Goal: Task Accomplishment & Management: Complete application form

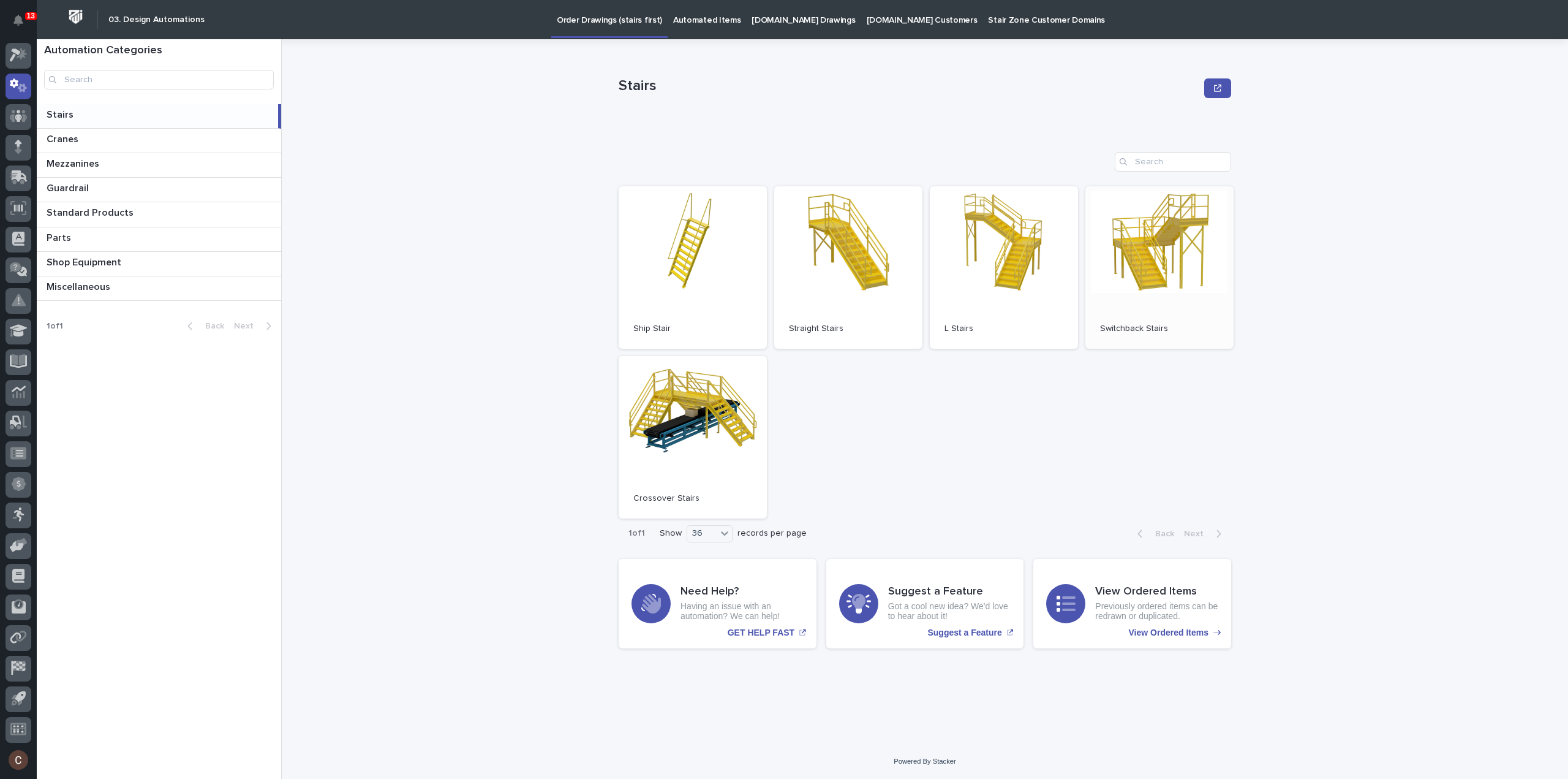
click at [1105, 242] on link "Open" at bounding box center [1159, 268] width 148 height 163
click at [871, 262] on link "Open" at bounding box center [848, 268] width 148 height 163
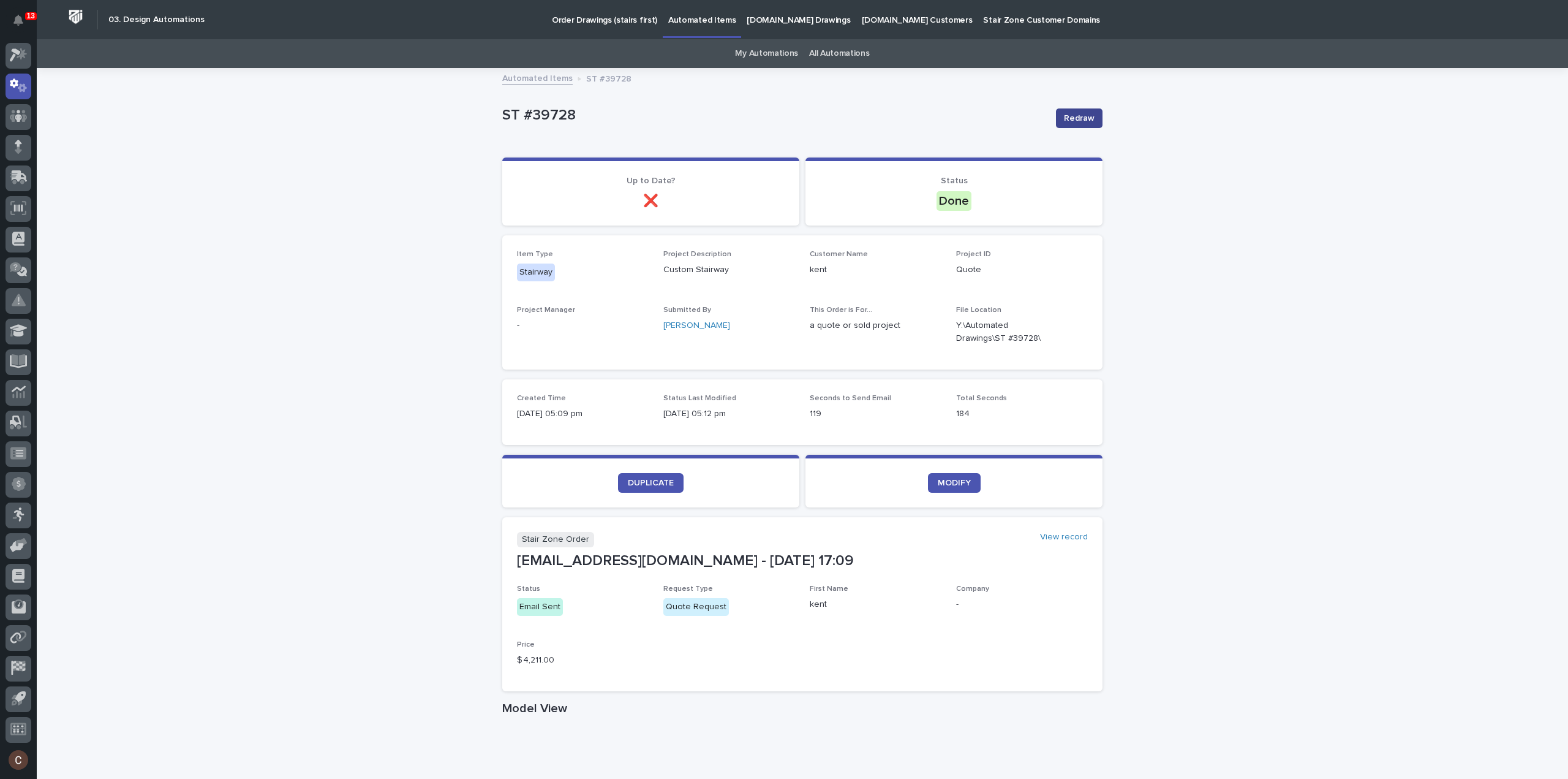
click at [1088, 121] on span "Redraw" at bounding box center [1079, 118] width 30 height 13
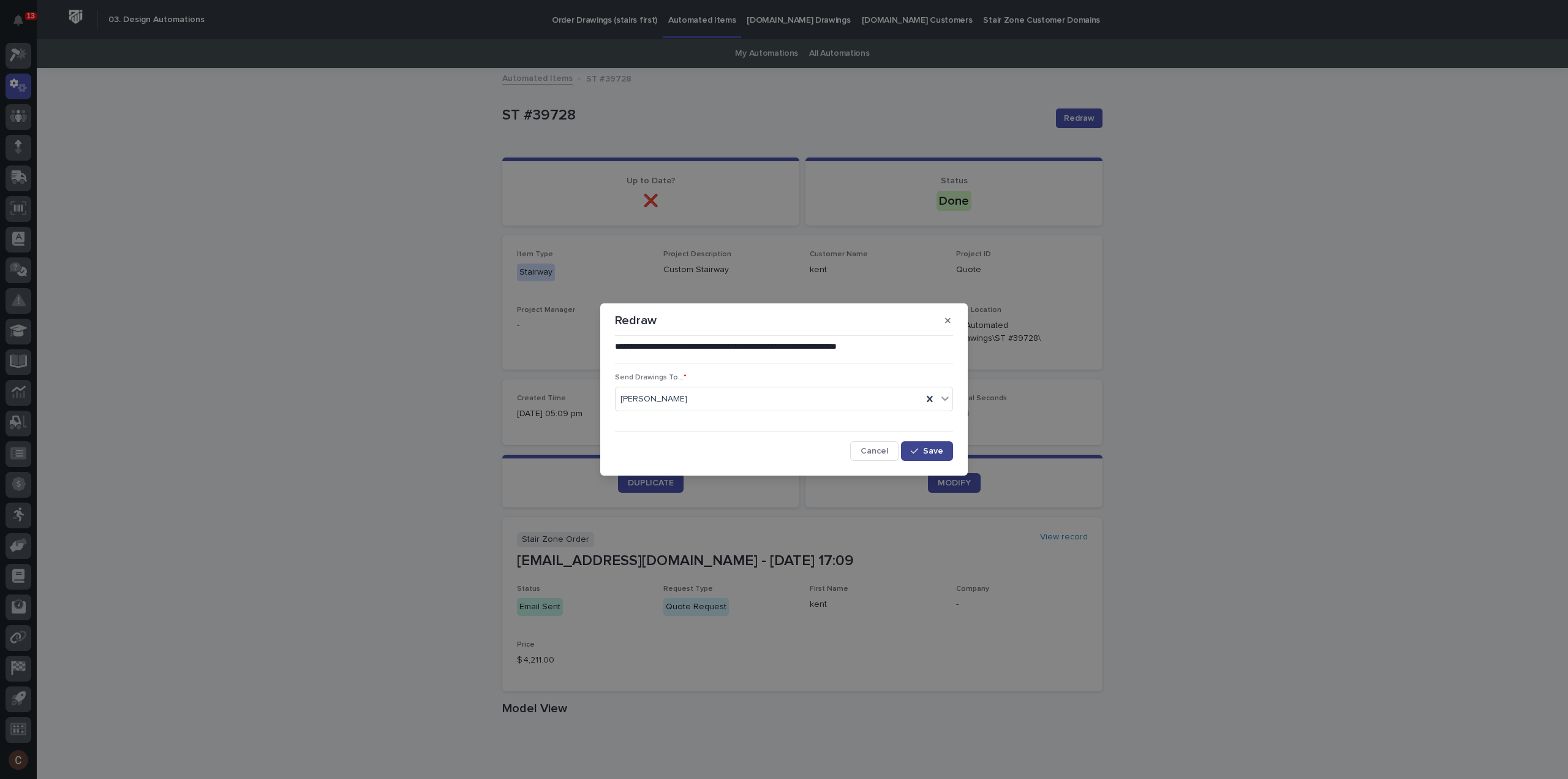
click at [937, 450] on span "Save" at bounding box center [933, 451] width 20 height 9
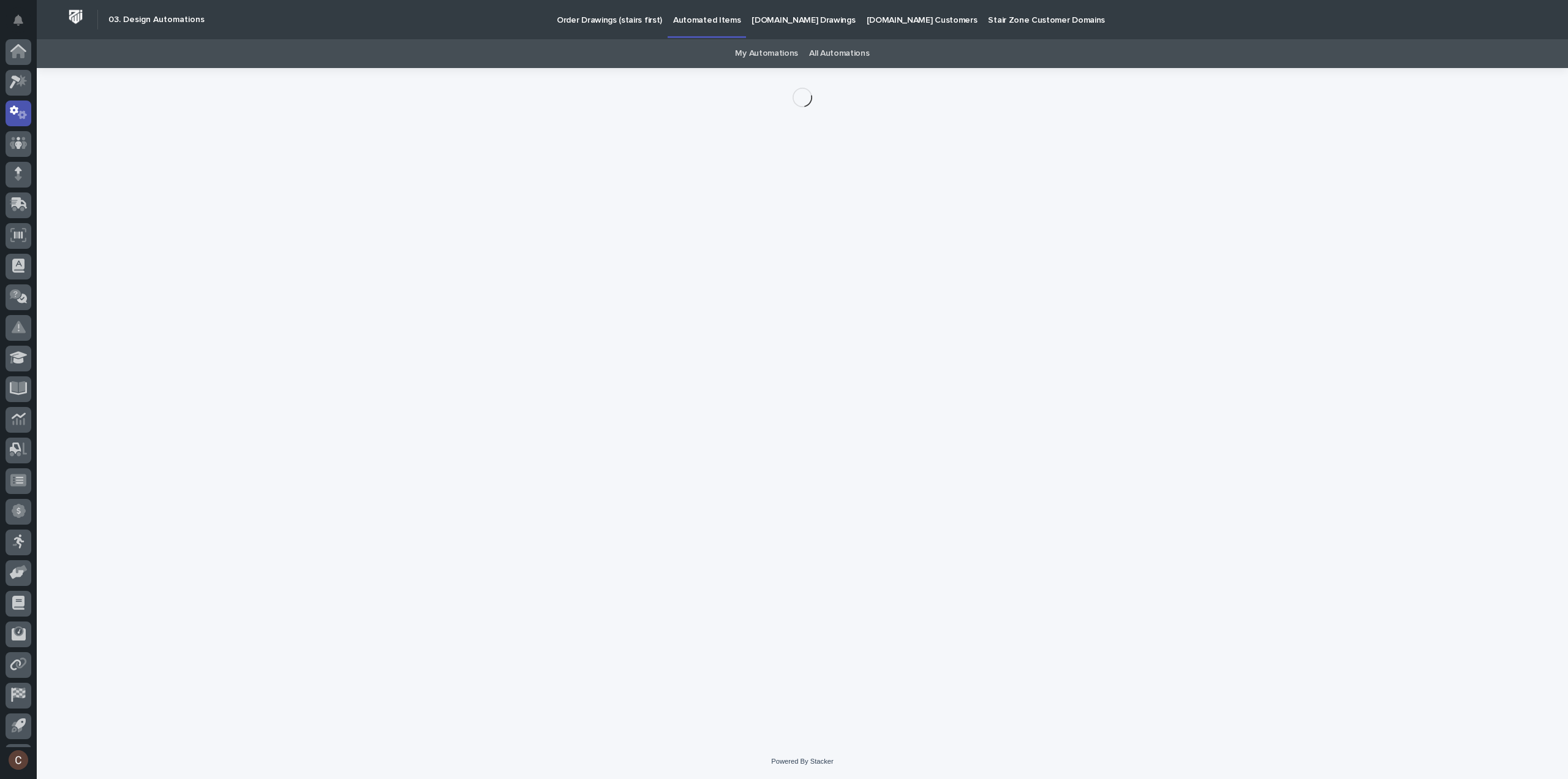
scroll to position [27, 0]
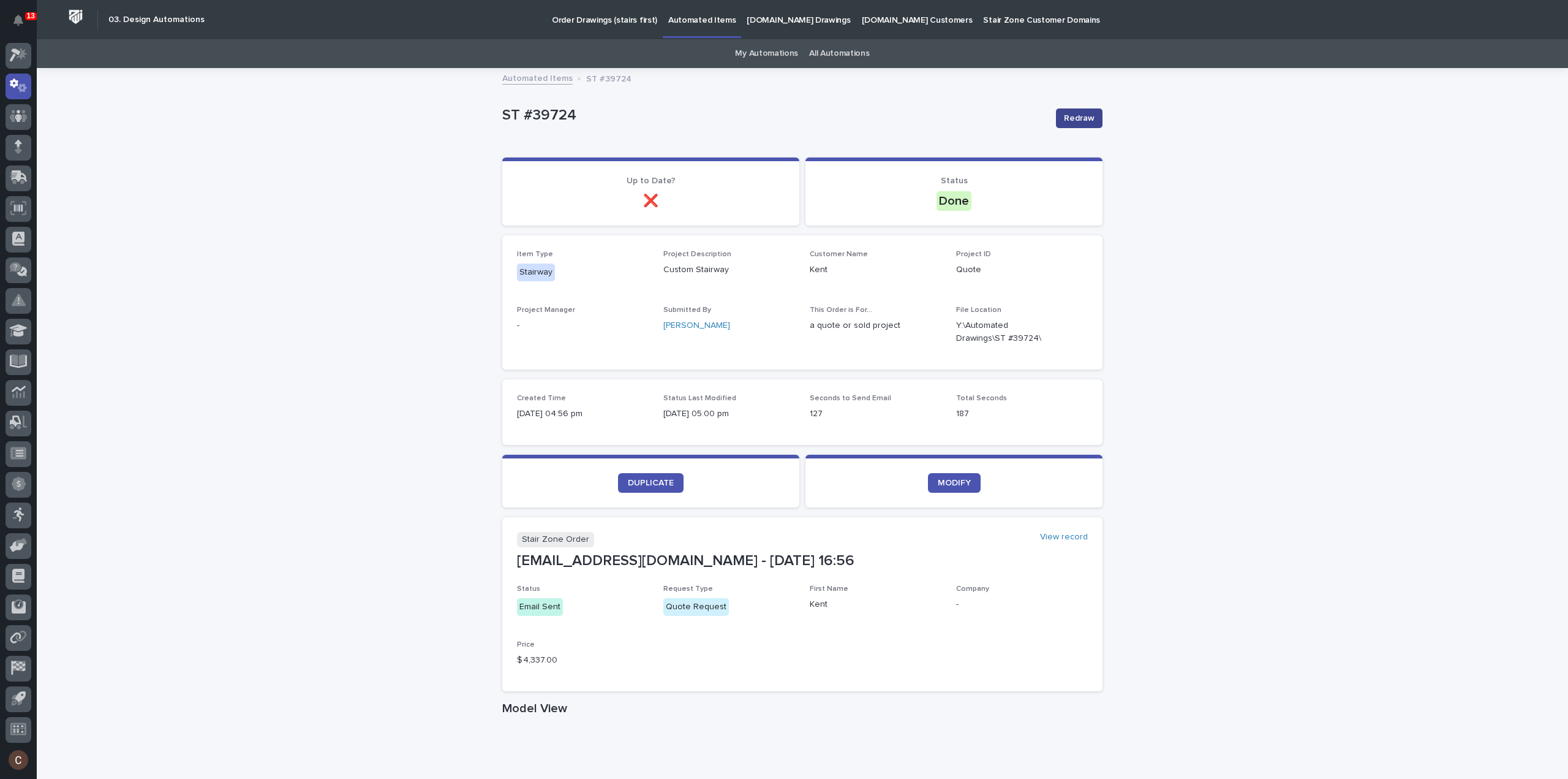
click at [1082, 117] on span "Redraw" at bounding box center [1079, 118] width 30 height 13
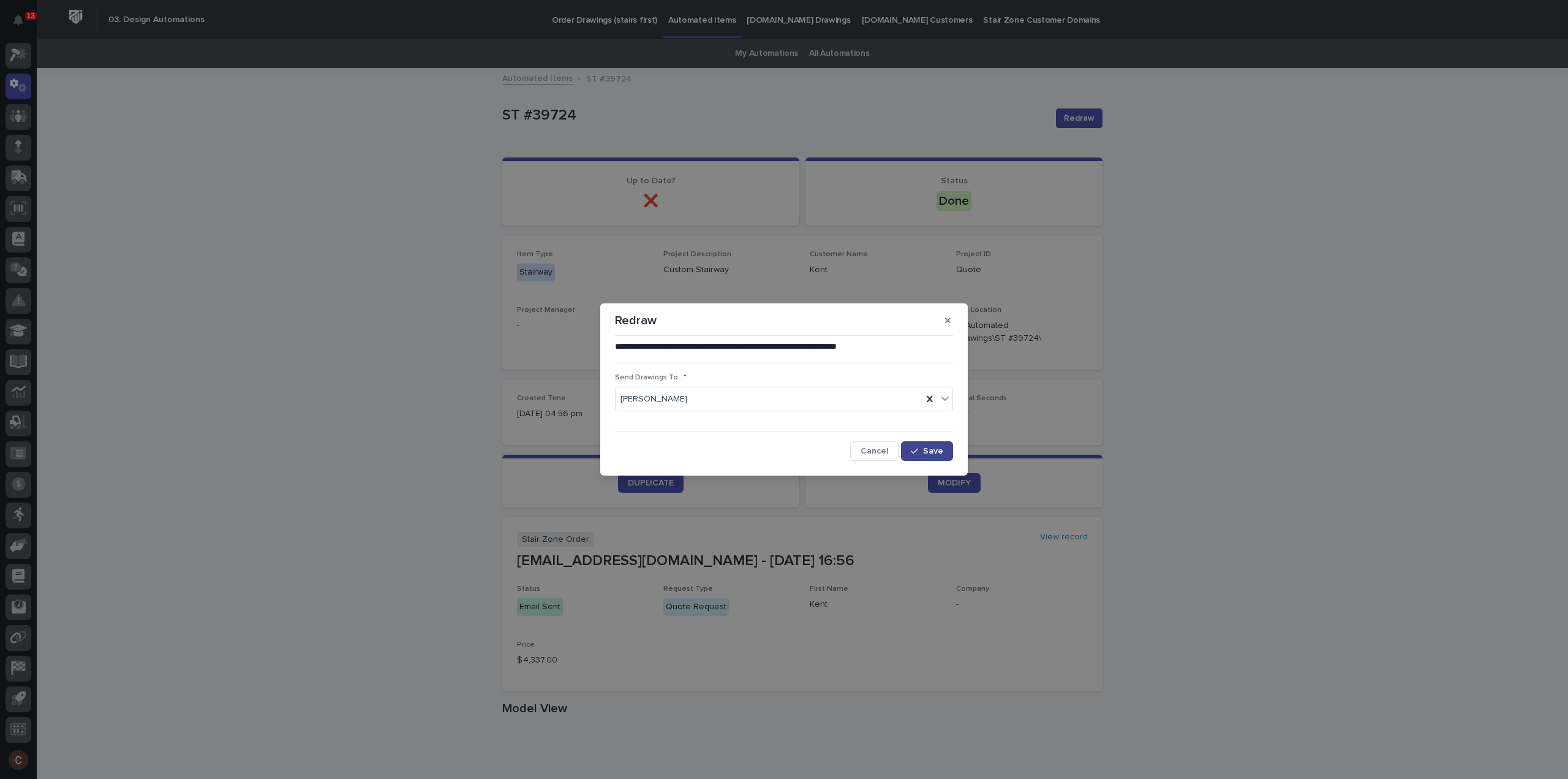
click at [925, 444] on button "Save" at bounding box center [927, 451] width 52 height 20
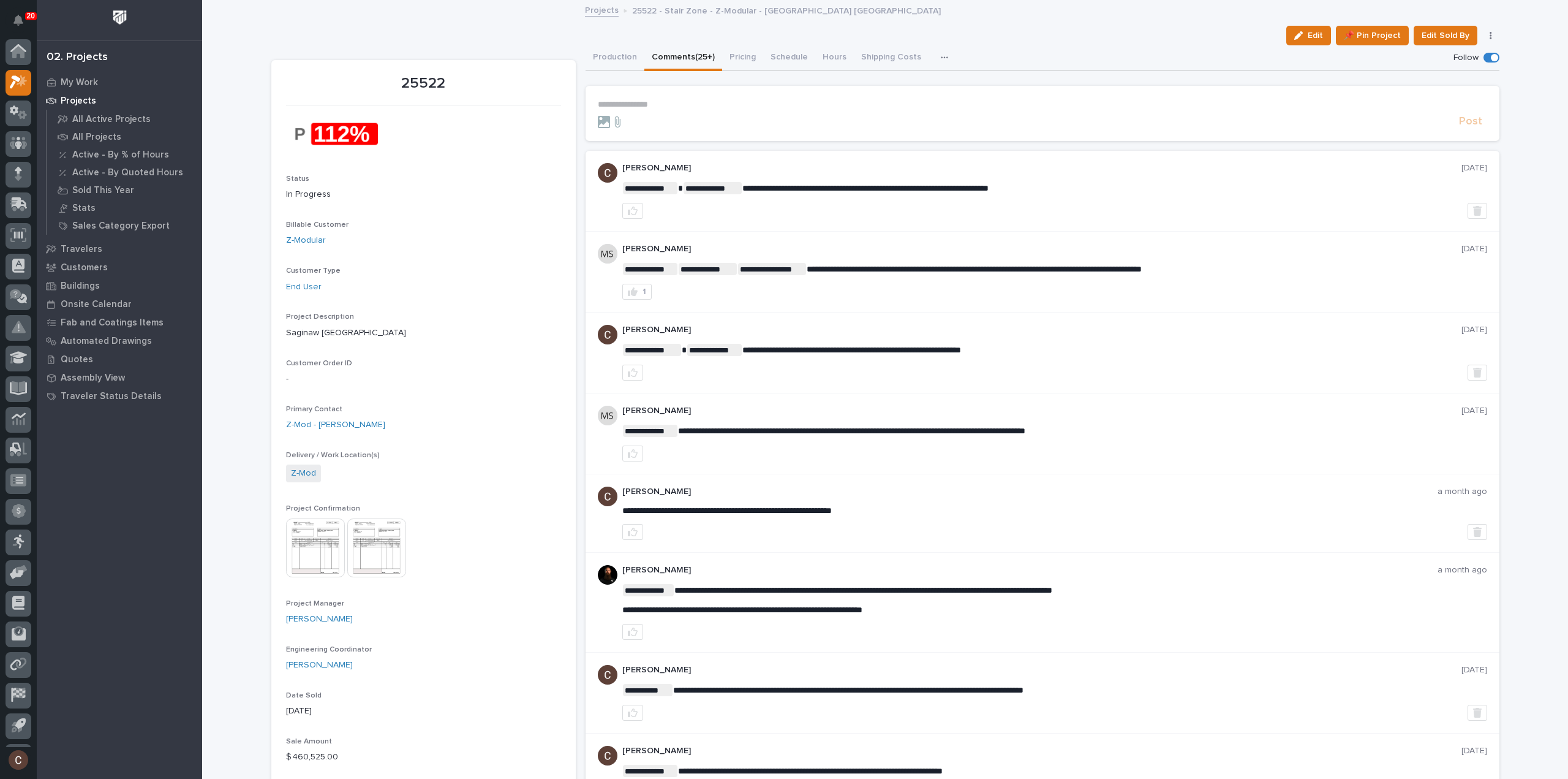
scroll to position [27, 0]
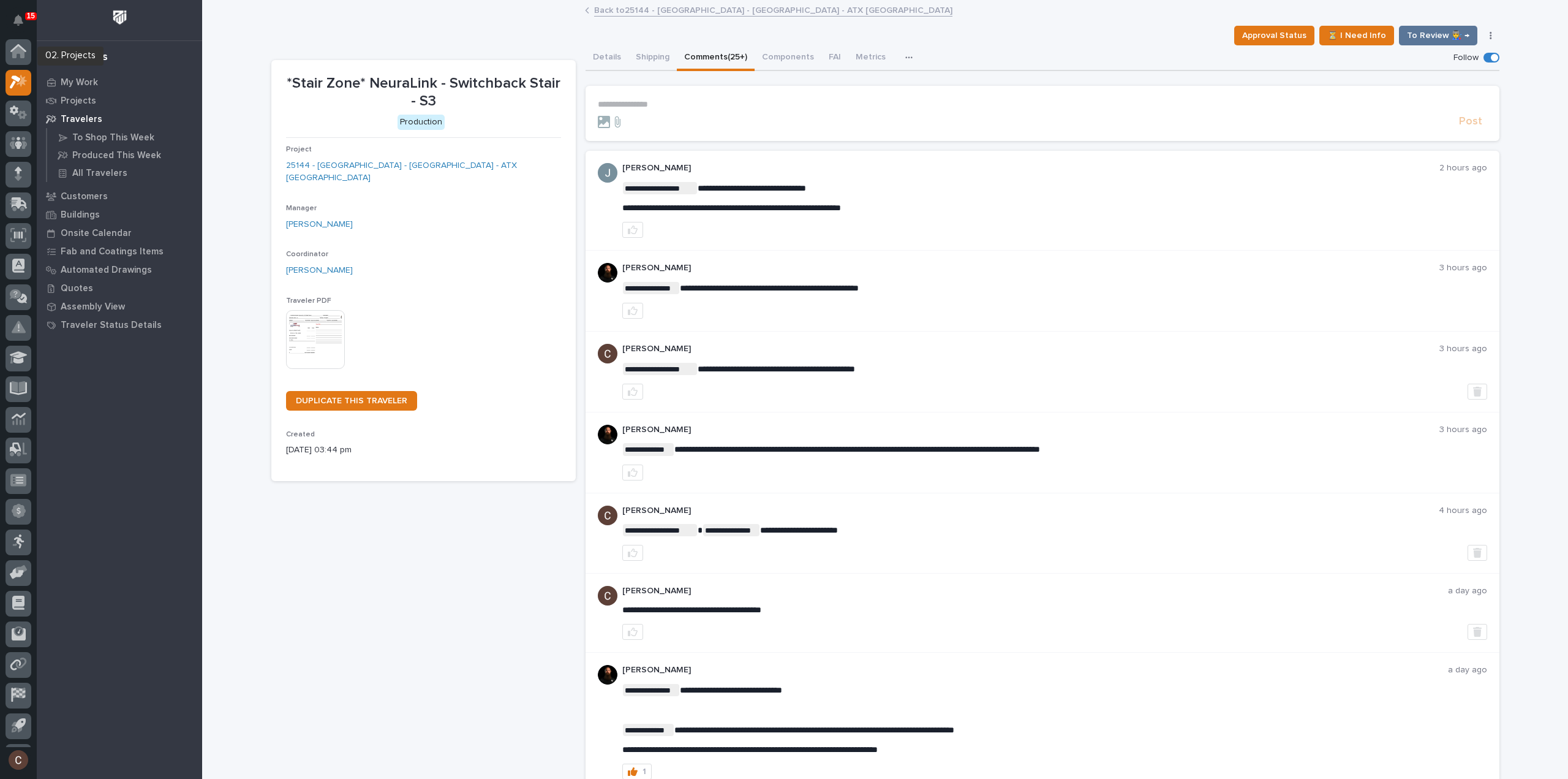
scroll to position [27, 0]
drag, startPoint x: 0, startPoint y: 0, endPoint x: 16, endPoint y: 57, distance: 59.2
click at [16, 57] on icon at bounding box center [19, 54] width 18 height 14
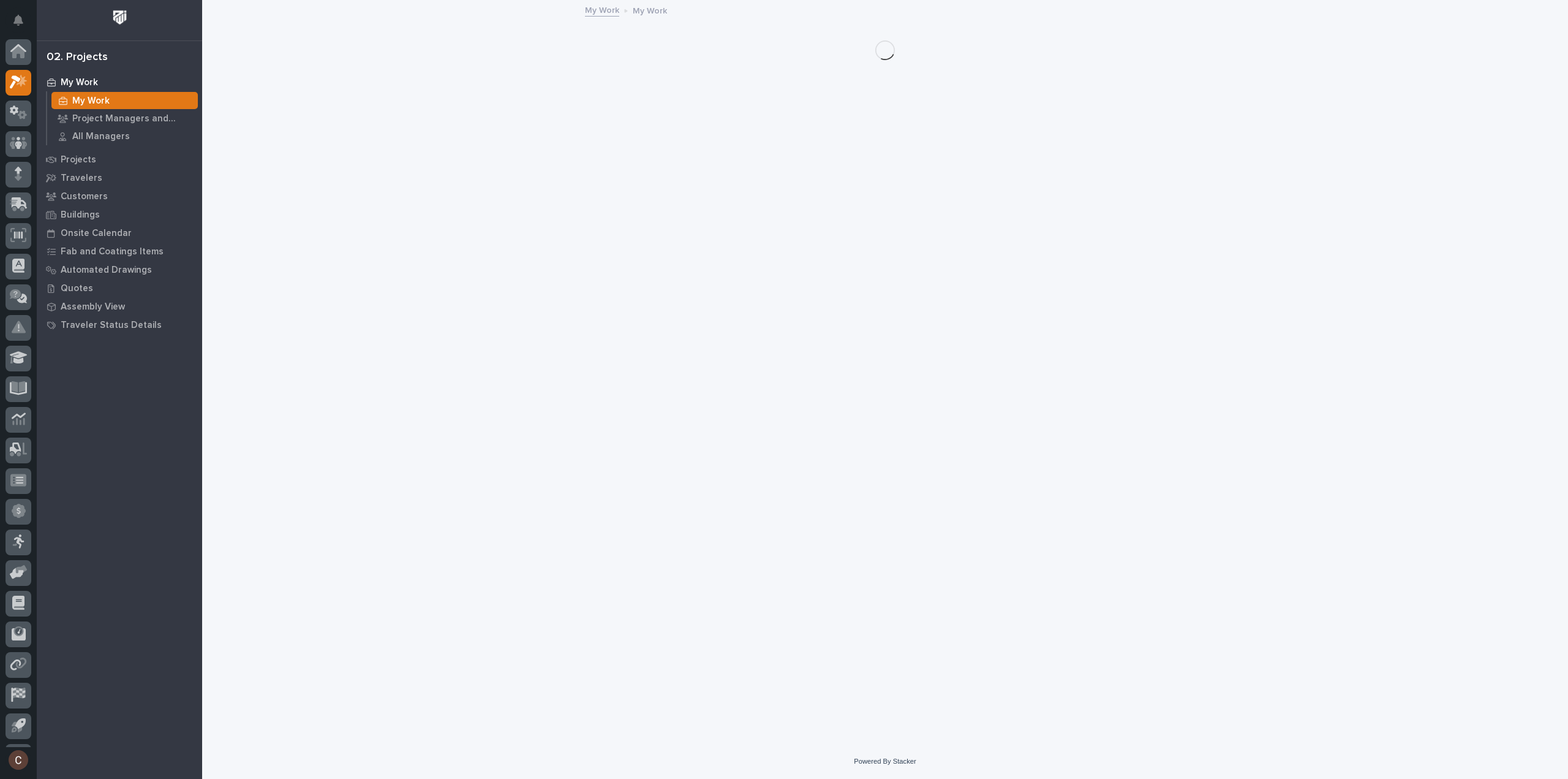
scroll to position [27, 0]
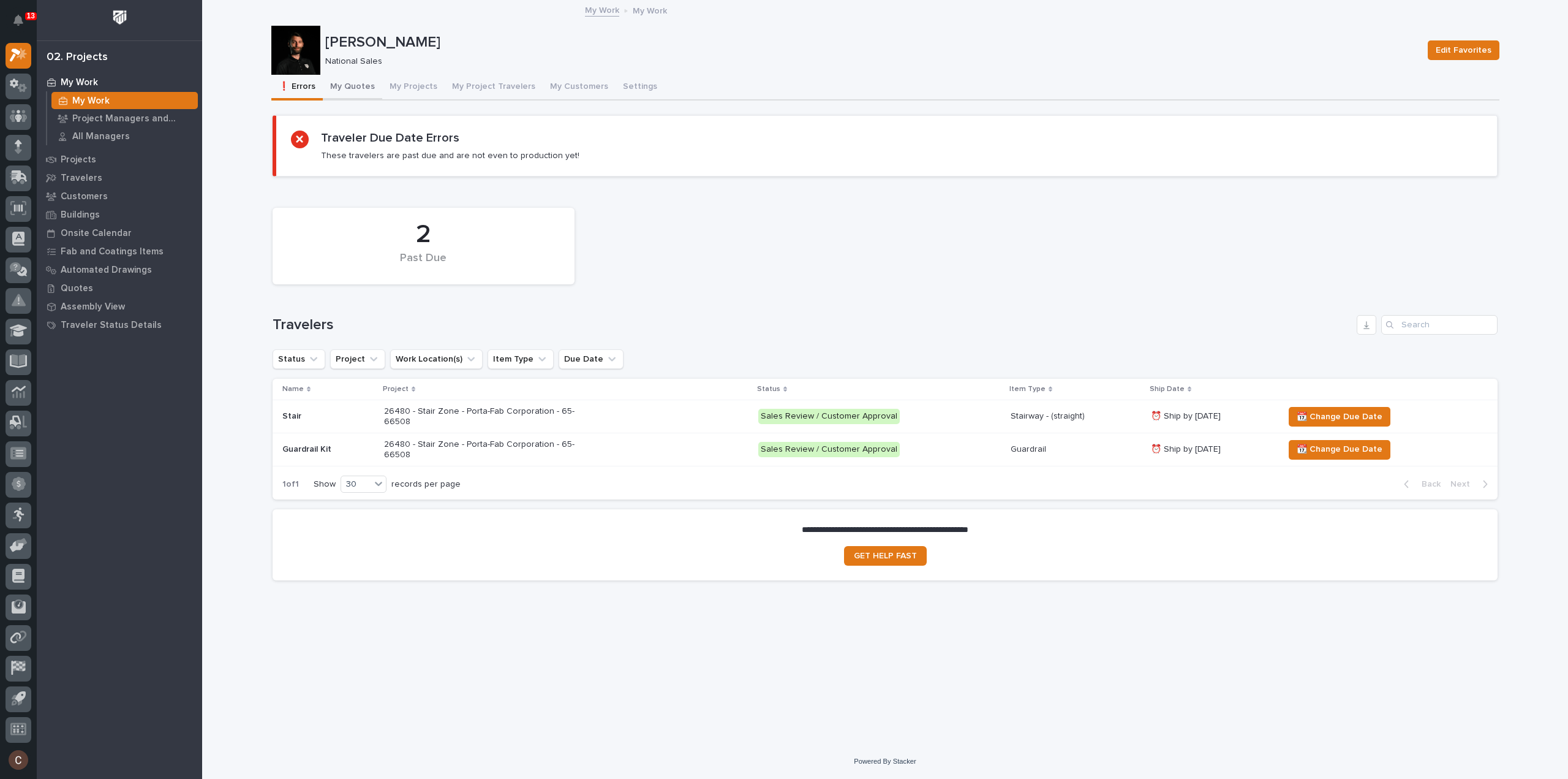
click at [364, 88] on button "My Quotes" at bounding box center [352, 87] width 59 height 26
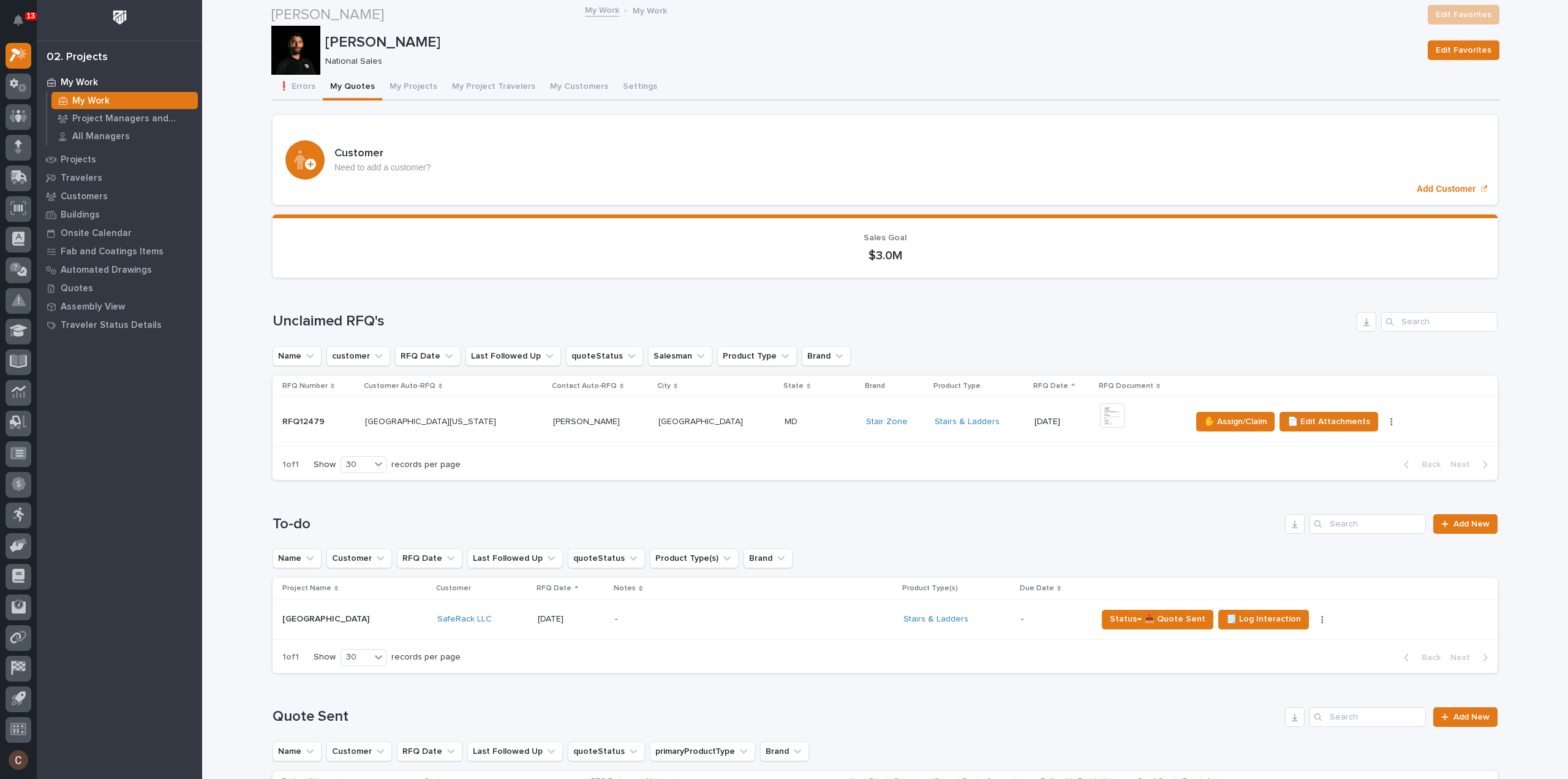
scroll to position [306, 0]
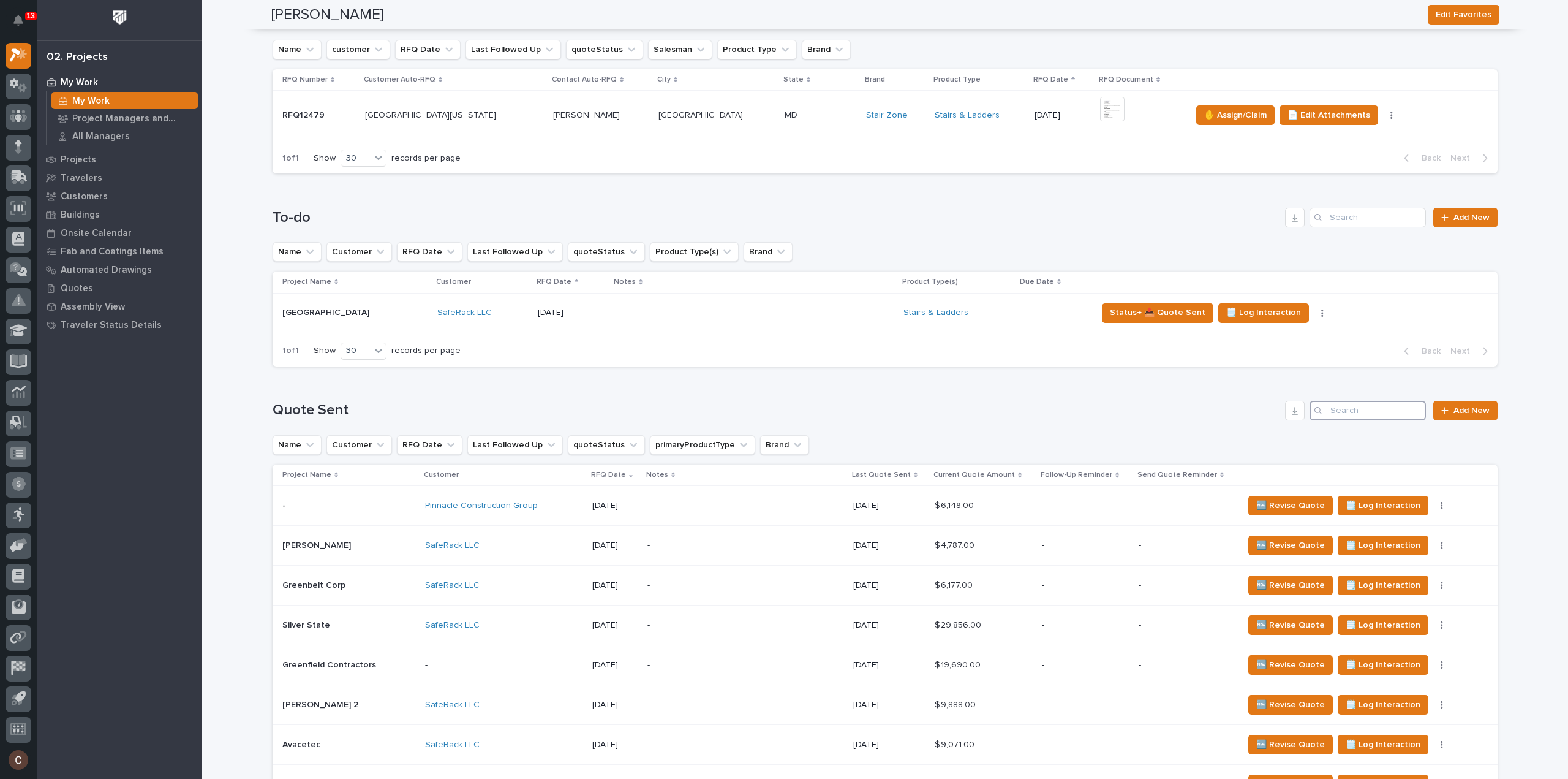
click at [1344, 413] on input "Search" at bounding box center [1368, 411] width 116 height 20
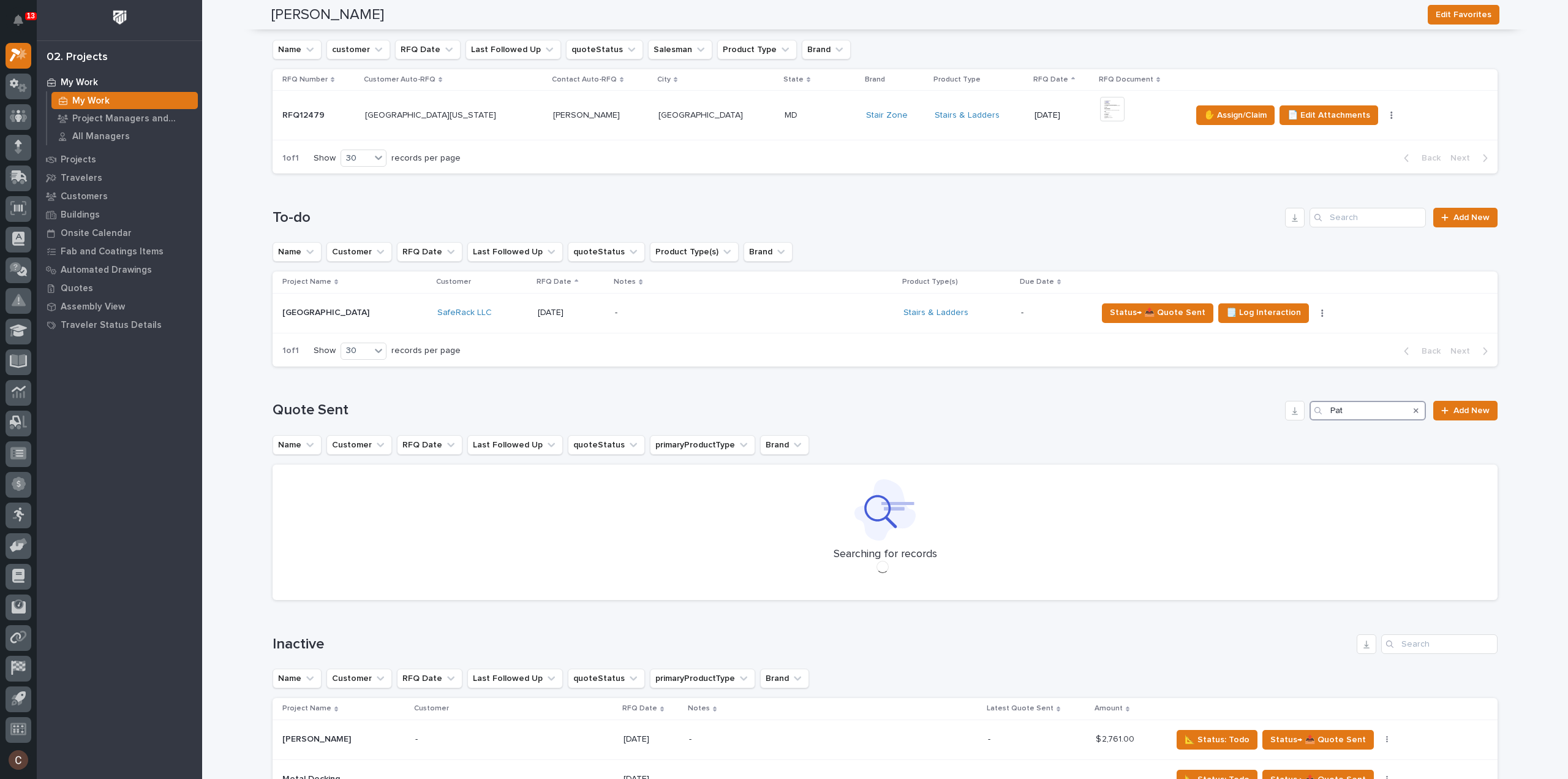
type input "Pa"
click at [1466, 413] on span "Add New" at bounding box center [1471, 410] width 36 height 9
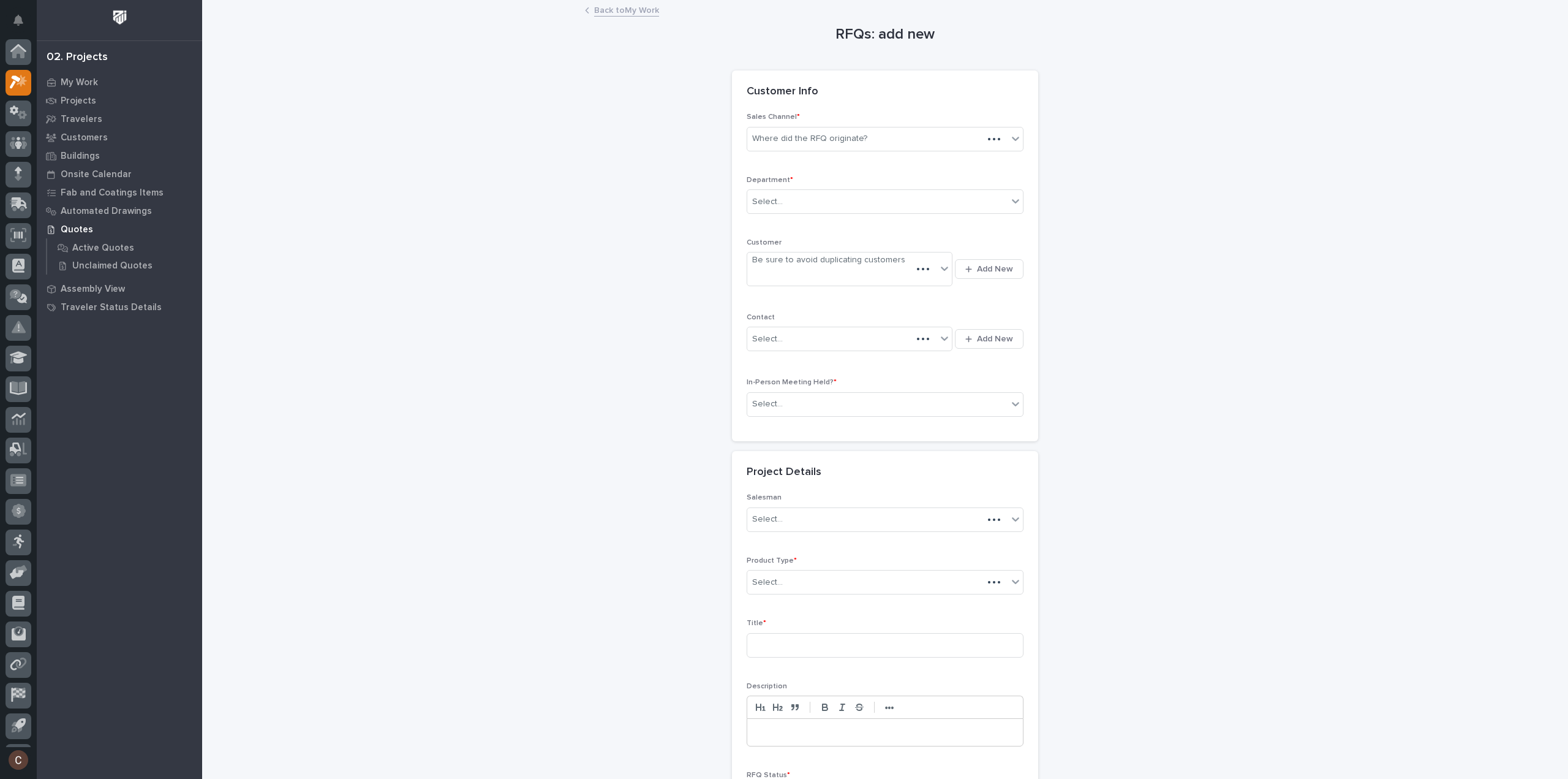
scroll to position [27, 0]
click at [836, 141] on div "Where did the RFQ originate?" at bounding box center [810, 138] width 115 height 13
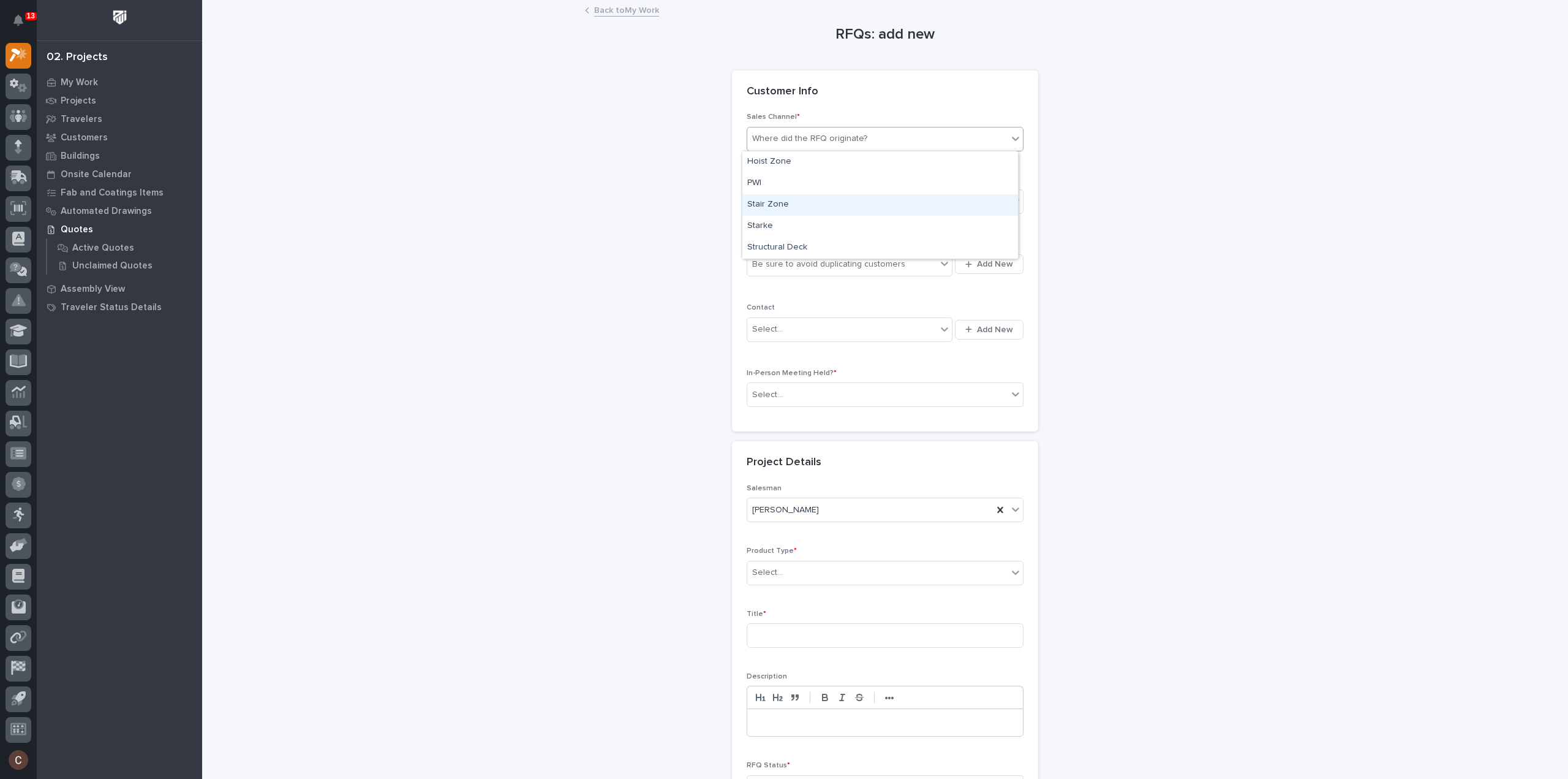
drag, startPoint x: 821, startPoint y: 190, endPoint x: 808, endPoint y: 205, distance: 19.8
click at [808, 205] on div "Stair Zone" at bounding box center [880, 205] width 276 height 21
click at [823, 198] on div "Select..." at bounding box center [878, 202] width 260 height 20
click at [811, 222] on div "National Sales" at bounding box center [880, 224] width 276 height 21
drag, startPoint x: 804, startPoint y: 255, endPoint x: 802, endPoint y: 268, distance: 13.2
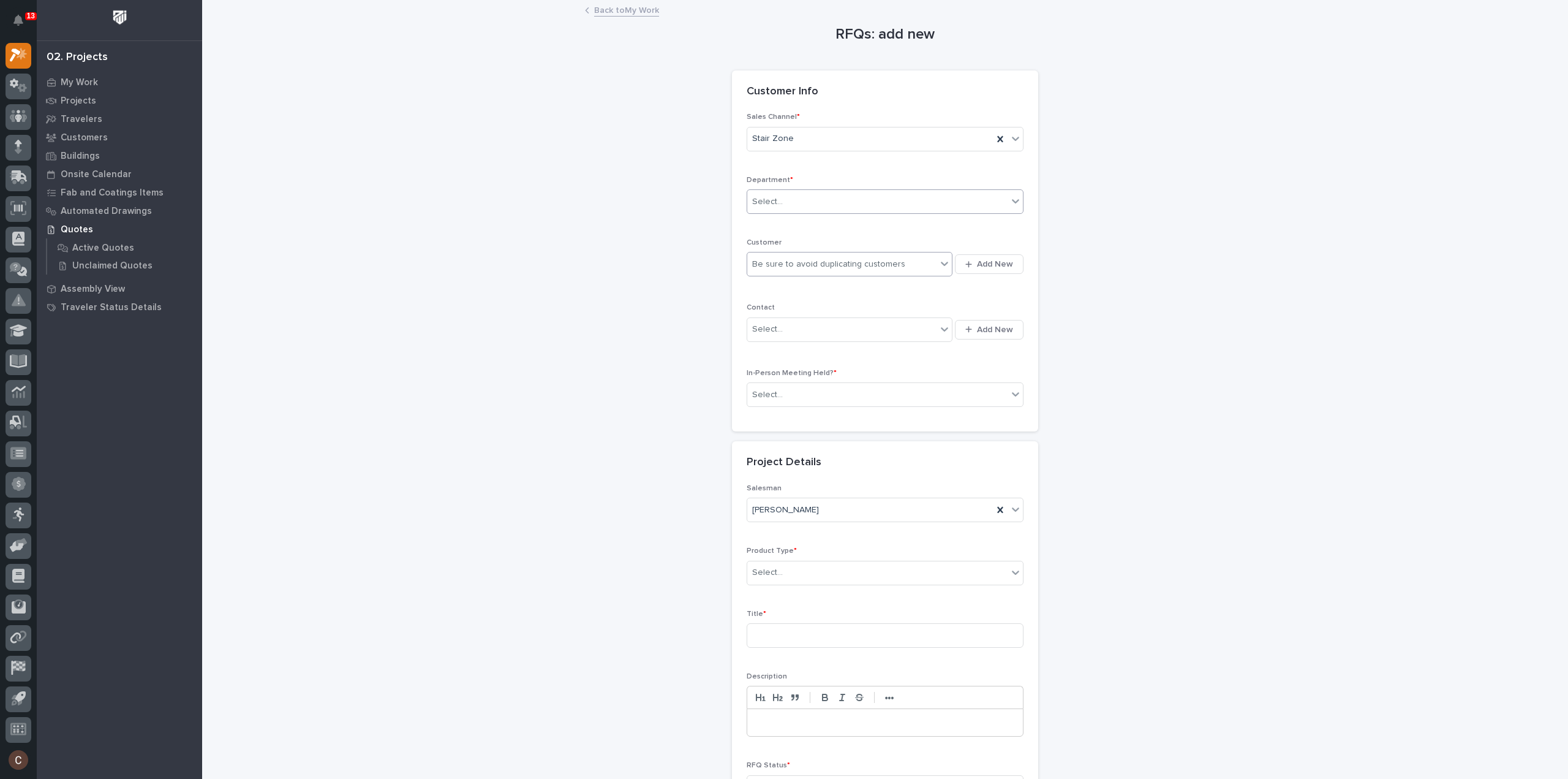
click at [802, 262] on div "Be sure to avoid duplicating customers" at bounding box center [842, 265] width 189 height 20
type input "*"
click at [984, 261] on span "Add New" at bounding box center [995, 264] width 36 height 11
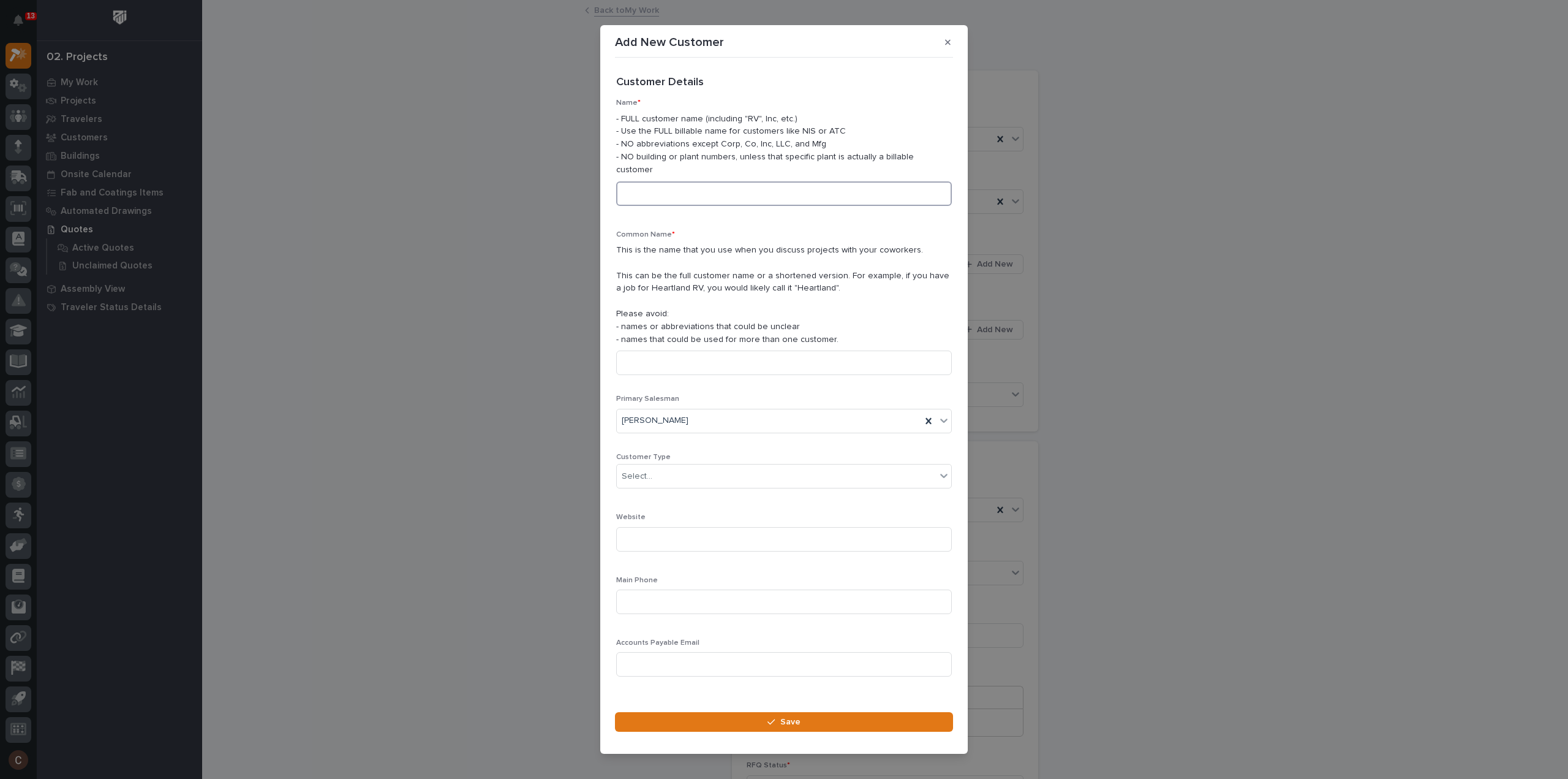
click at [652, 188] on input at bounding box center [784, 193] width 336 height 24
type input "[PERSON_NAME] Aviation Development"
type input "[PERSON_NAME] Aviation"
click at [685, 466] on div "Select..." at bounding box center [776, 476] width 319 height 20
click at [658, 514] on div "End User" at bounding box center [779, 514] width 325 height 21
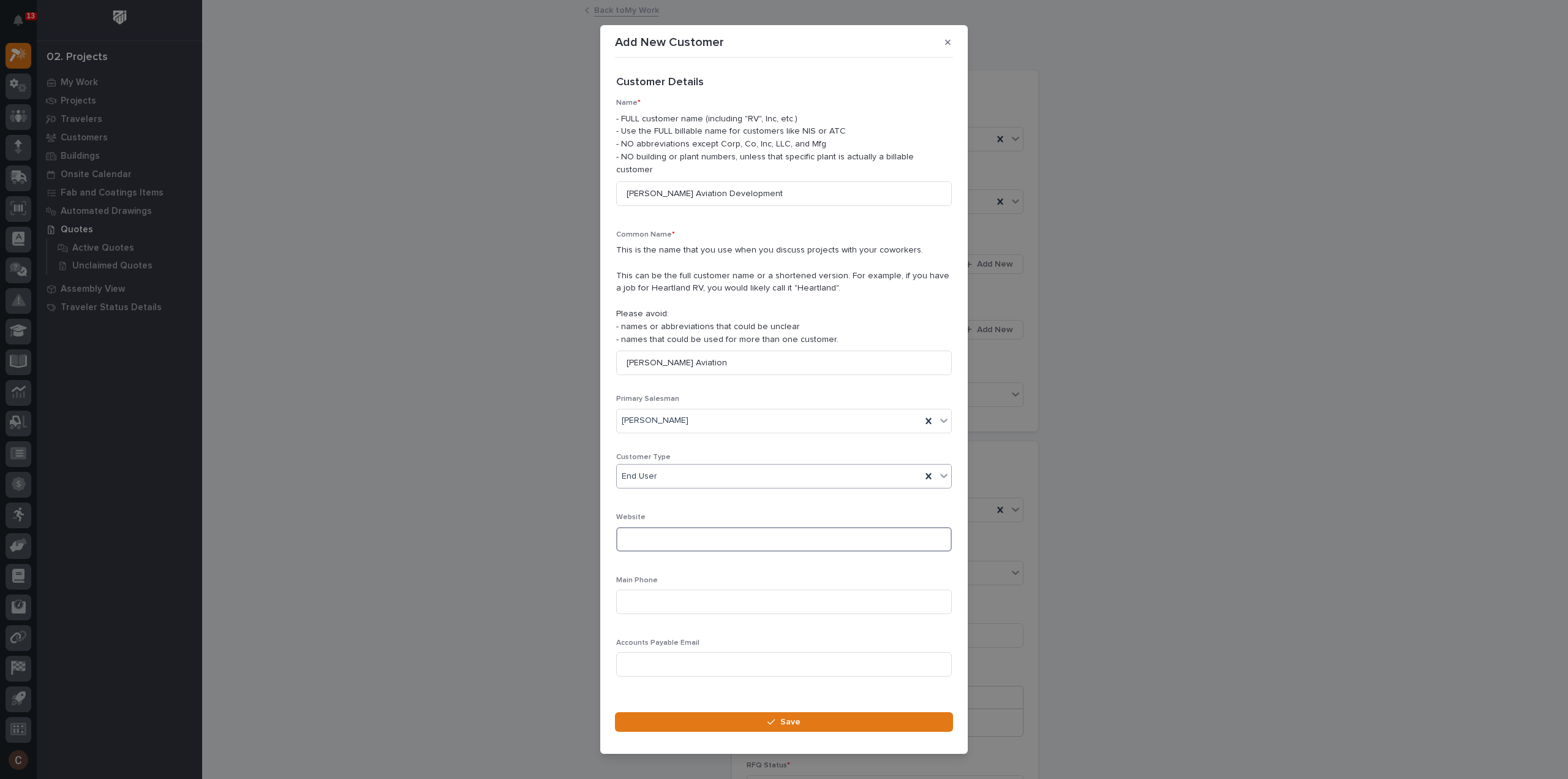
click at [654, 530] on input at bounding box center [784, 539] width 336 height 24
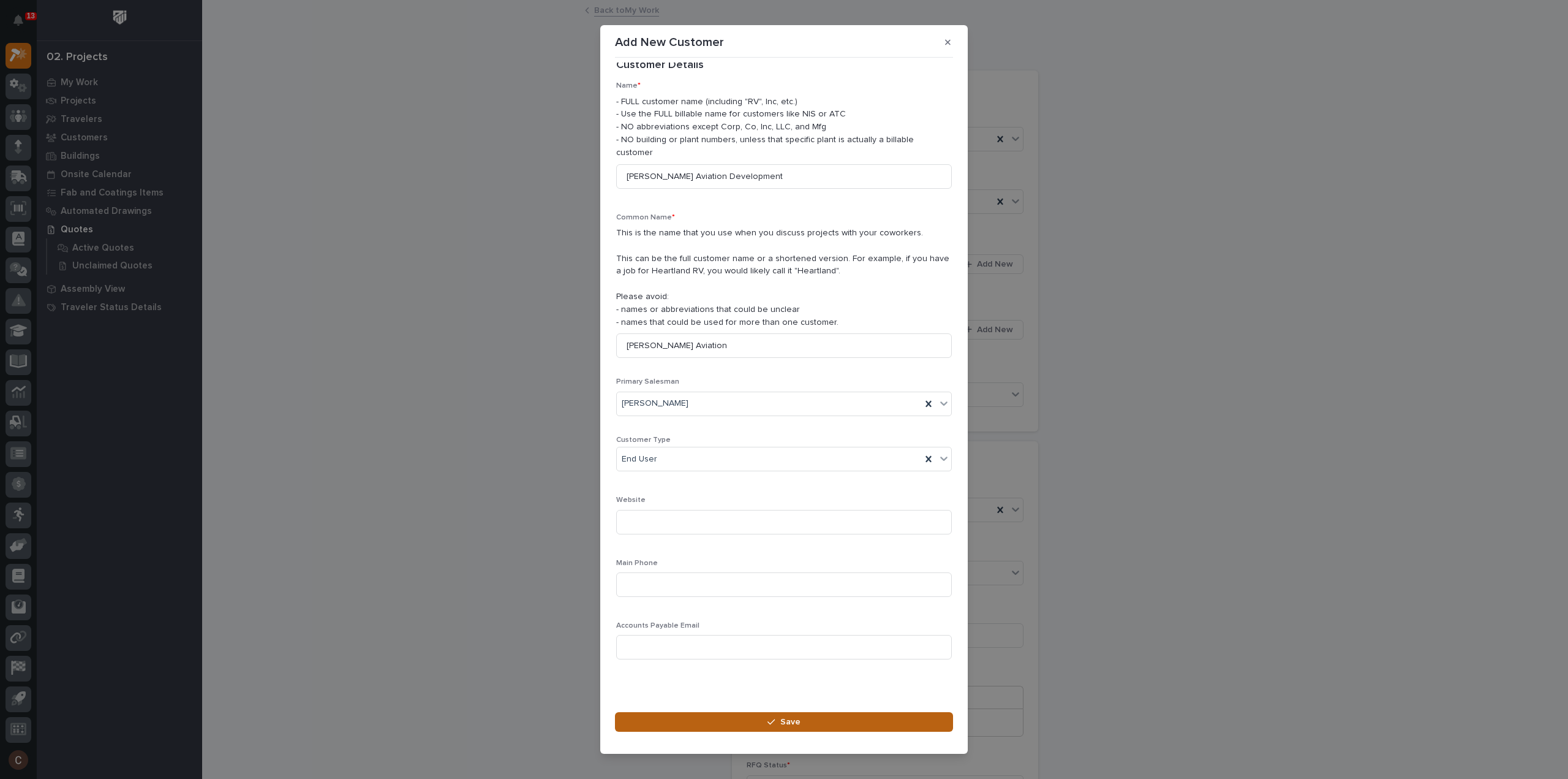
click at [752, 714] on button "Save" at bounding box center [784, 722] width 338 height 20
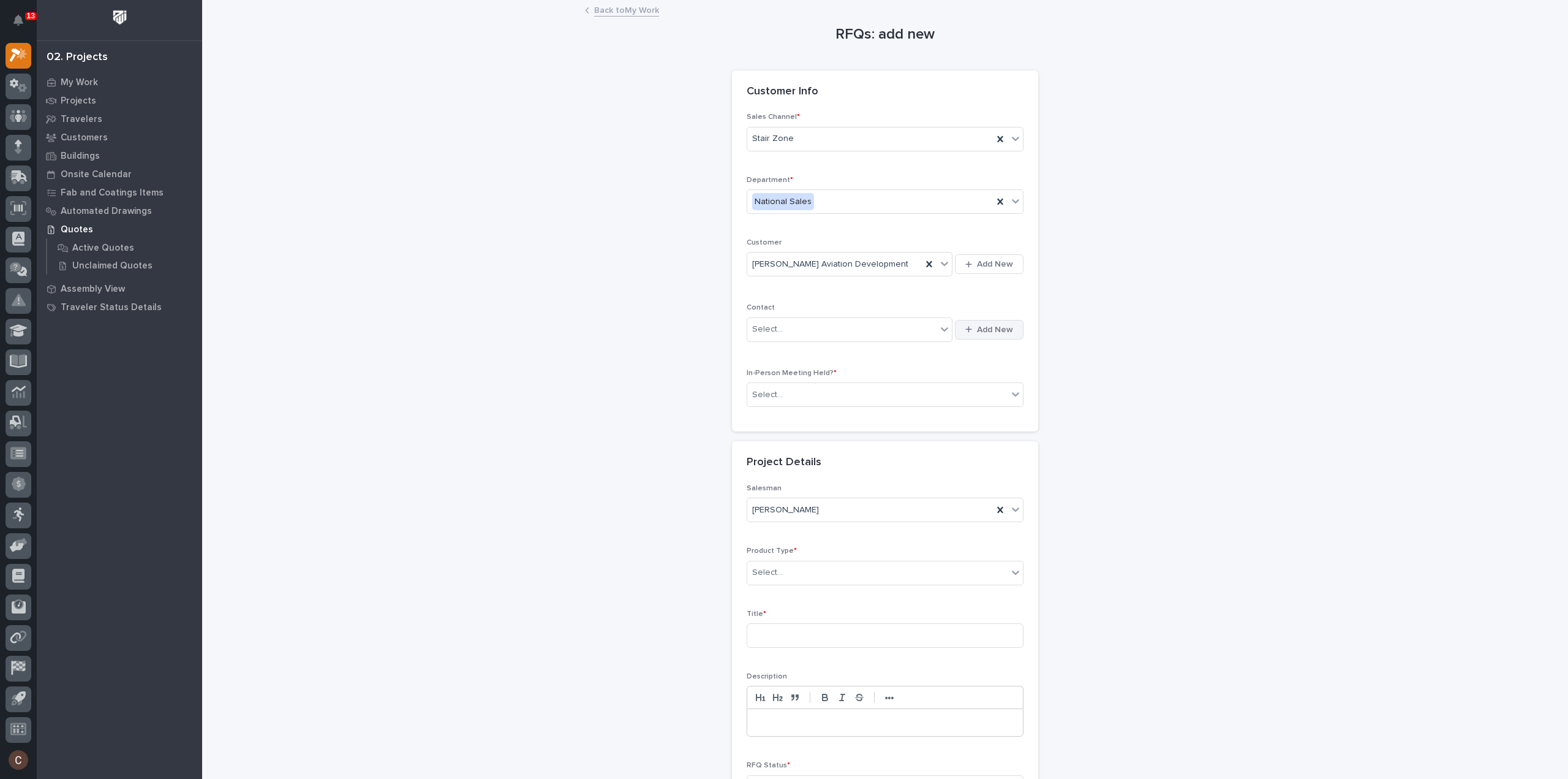
click at [965, 329] on icon "button" at bounding box center [968, 329] width 7 height 7
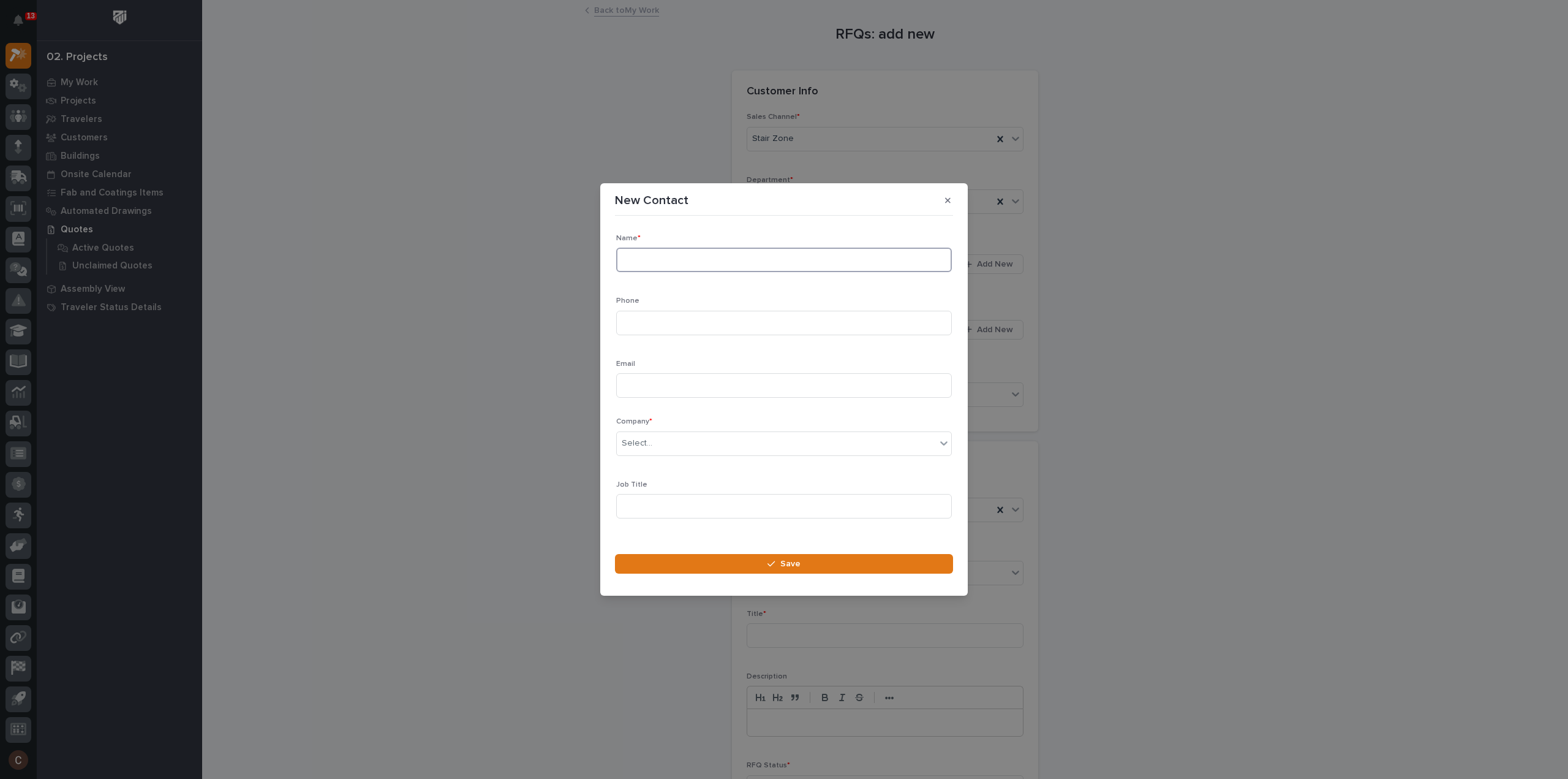
click at [678, 263] on input at bounding box center [784, 259] width 336 height 24
type input "[PERSON_NAME]"
click at [670, 321] on input at bounding box center [784, 323] width 336 height 24
paste input "[PHONE_NUMBER]"
type input "[PHONE_NUMBER]"
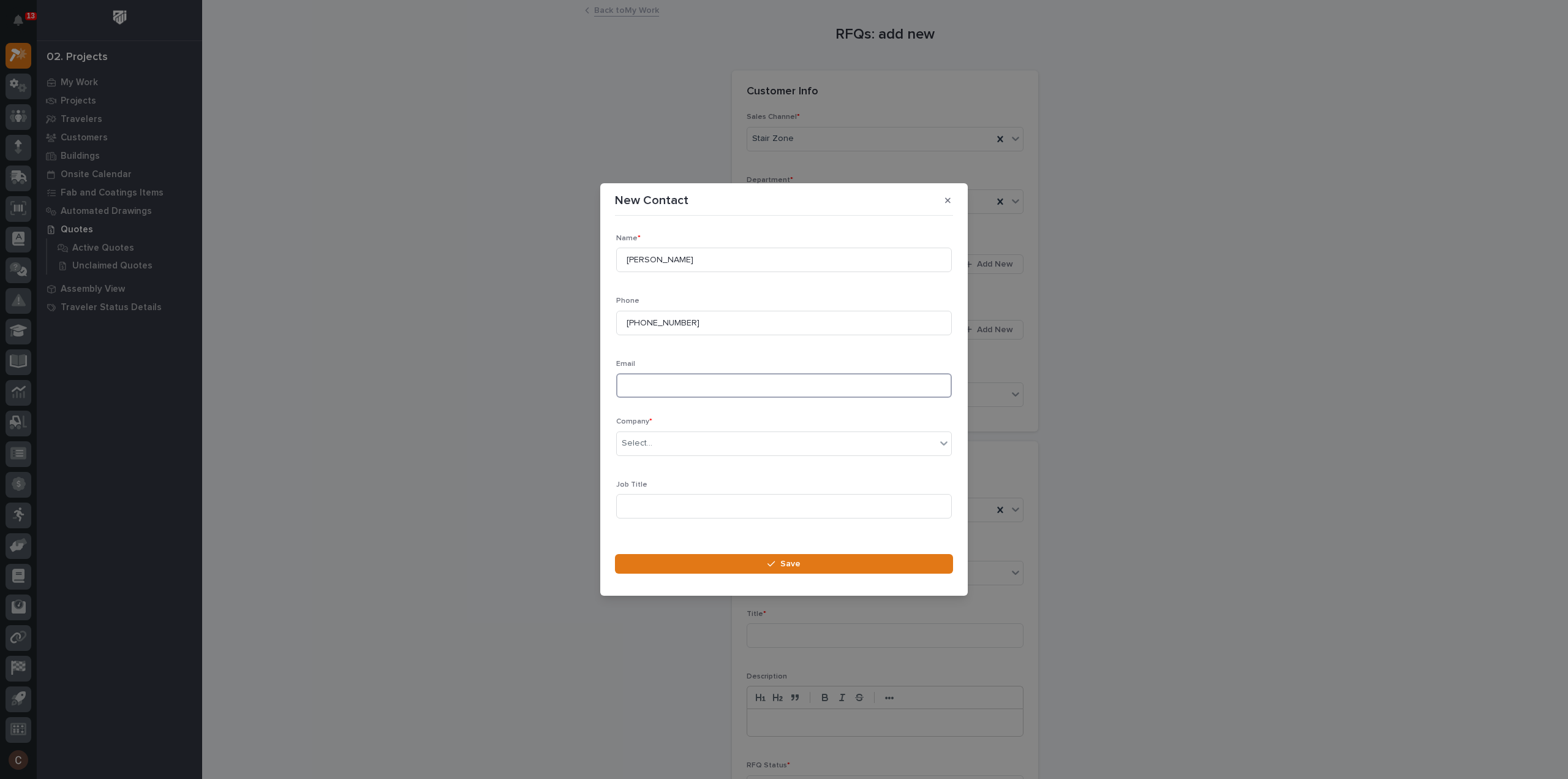
click at [666, 386] on input at bounding box center [784, 385] width 336 height 24
paste input "[EMAIL_ADDRESS][DOMAIN_NAME]"
type input "[EMAIL_ADDRESS][DOMAIN_NAME]"
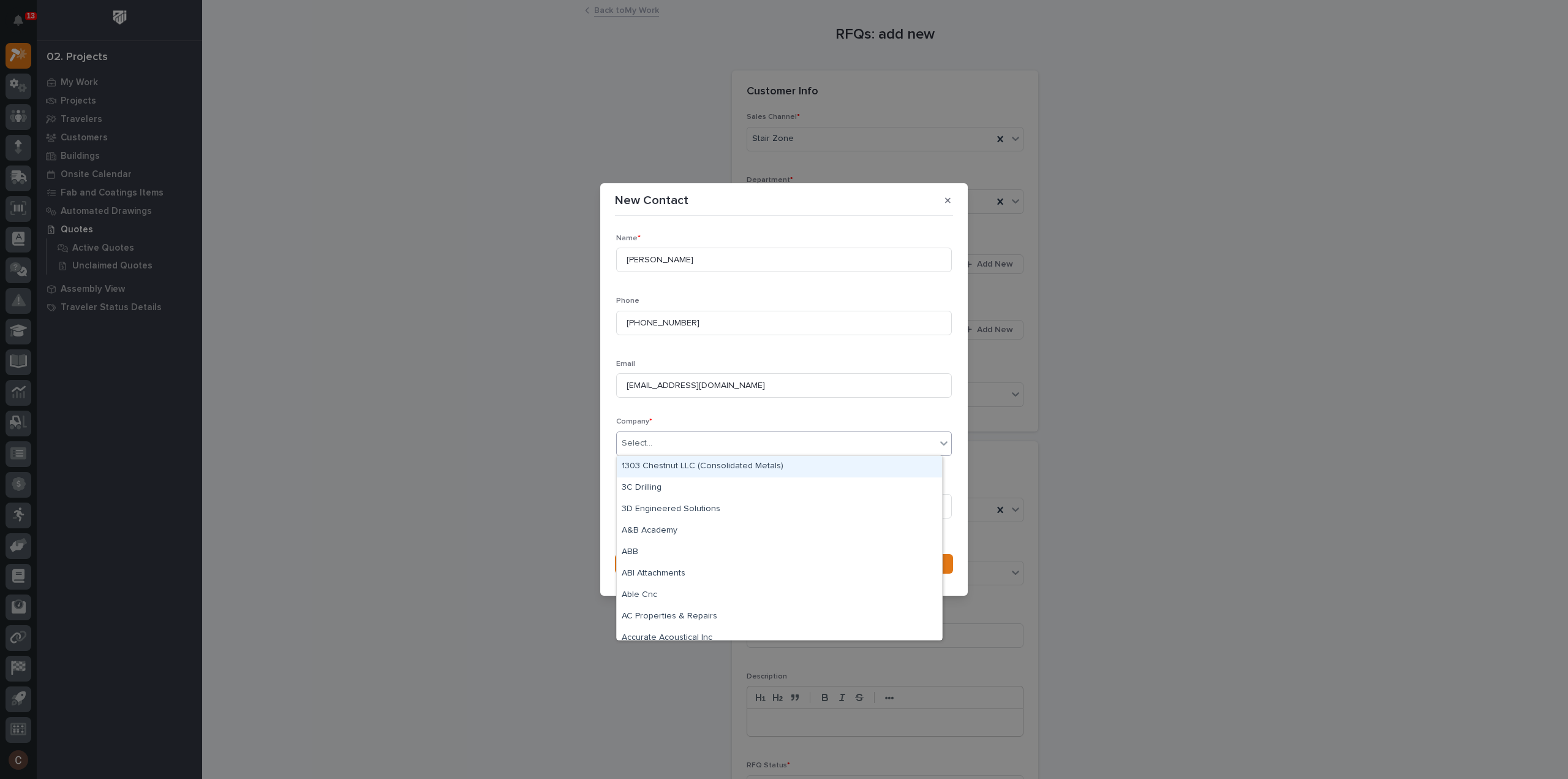
click at [649, 441] on div "Select..." at bounding box center [637, 443] width 30 height 13
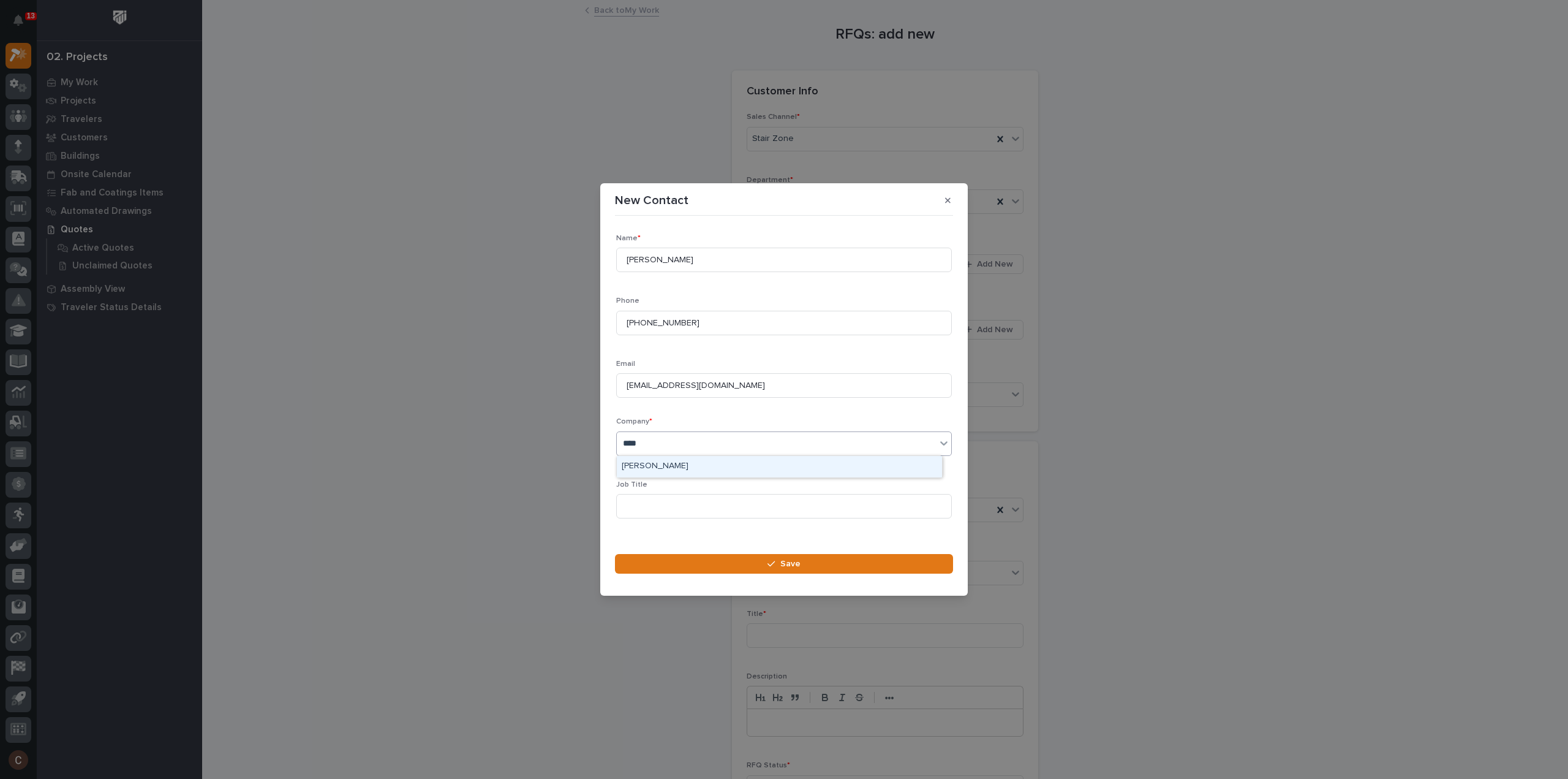
type input "*****"
click at [653, 463] on div "[PERSON_NAME] Aviation Development" at bounding box center [779, 466] width 325 height 21
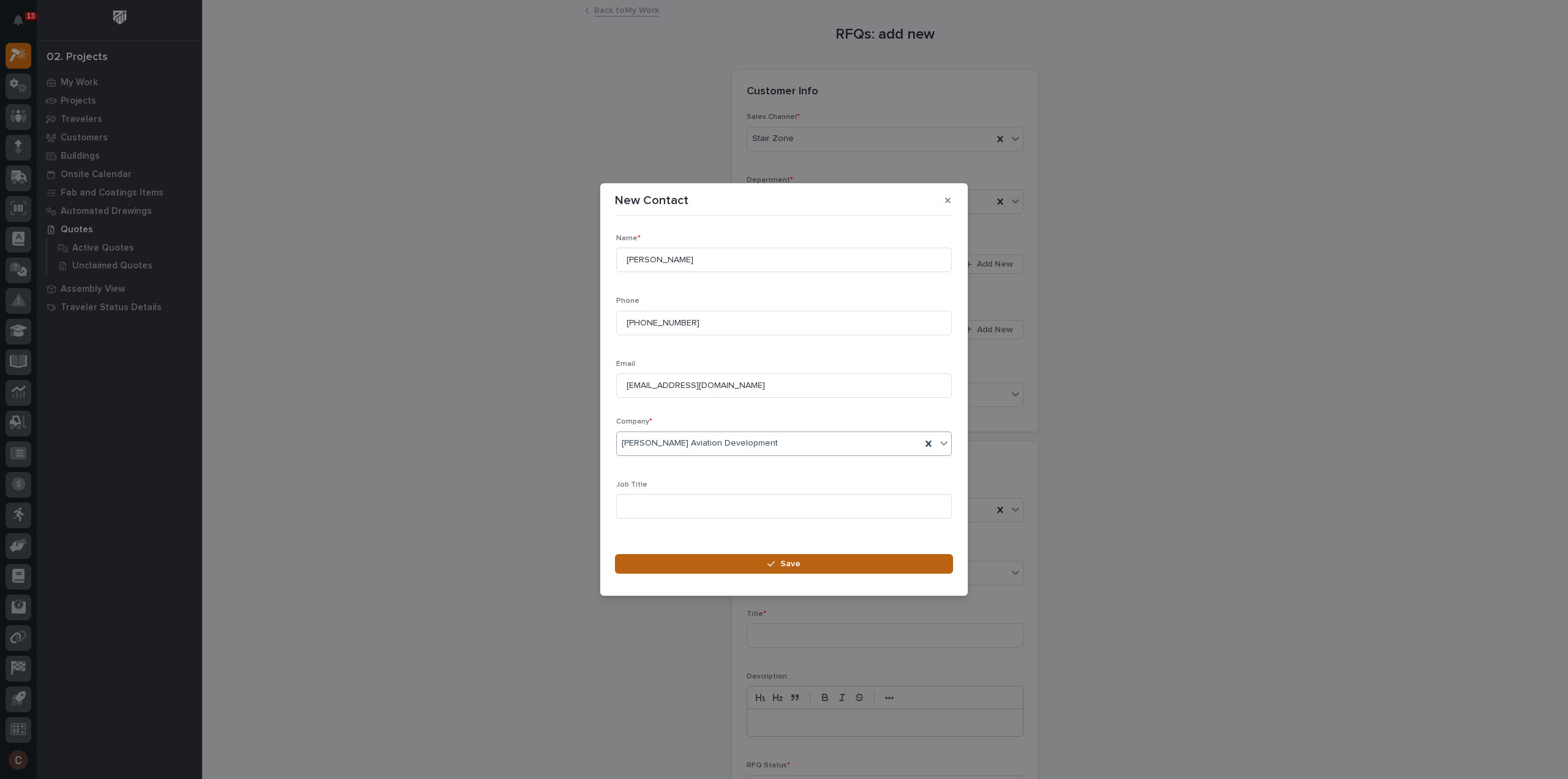
click at [675, 567] on button "Save" at bounding box center [784, 564] width 338 height 20
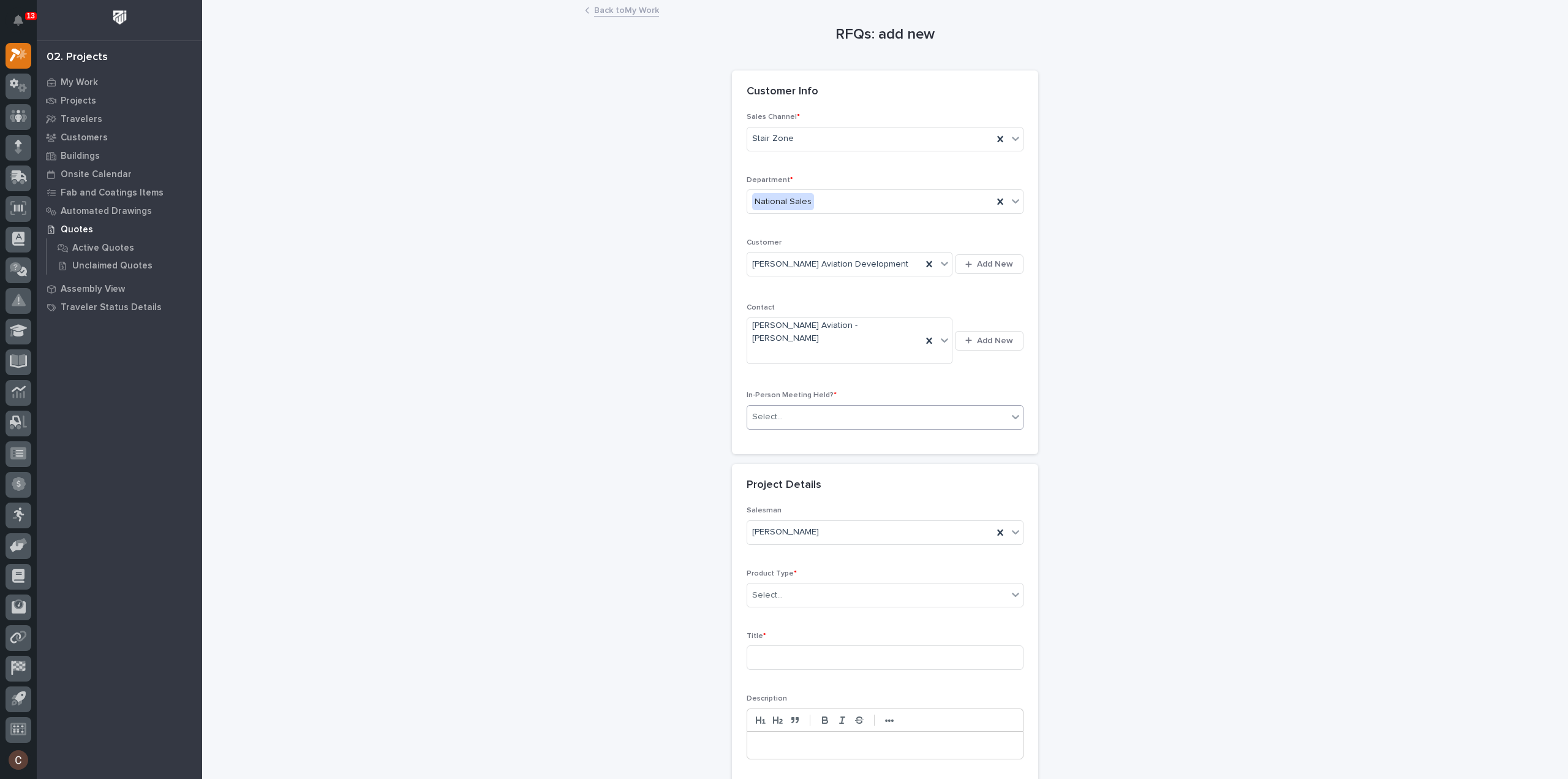
click at [844, 407] on div "Select..." at bounding box center [878, 417] width 260 height 20
click at [791, 440] on div "No" at bounding box center [880, 437] width 276 height 21
click at [800, 585] on div "Select..." at bounding box center [878, 595] width 260 height 20
type input "***"
click at [790, 595] on div "Stairs & Ladders" at bounding box center [880, 593] width 276 height 21
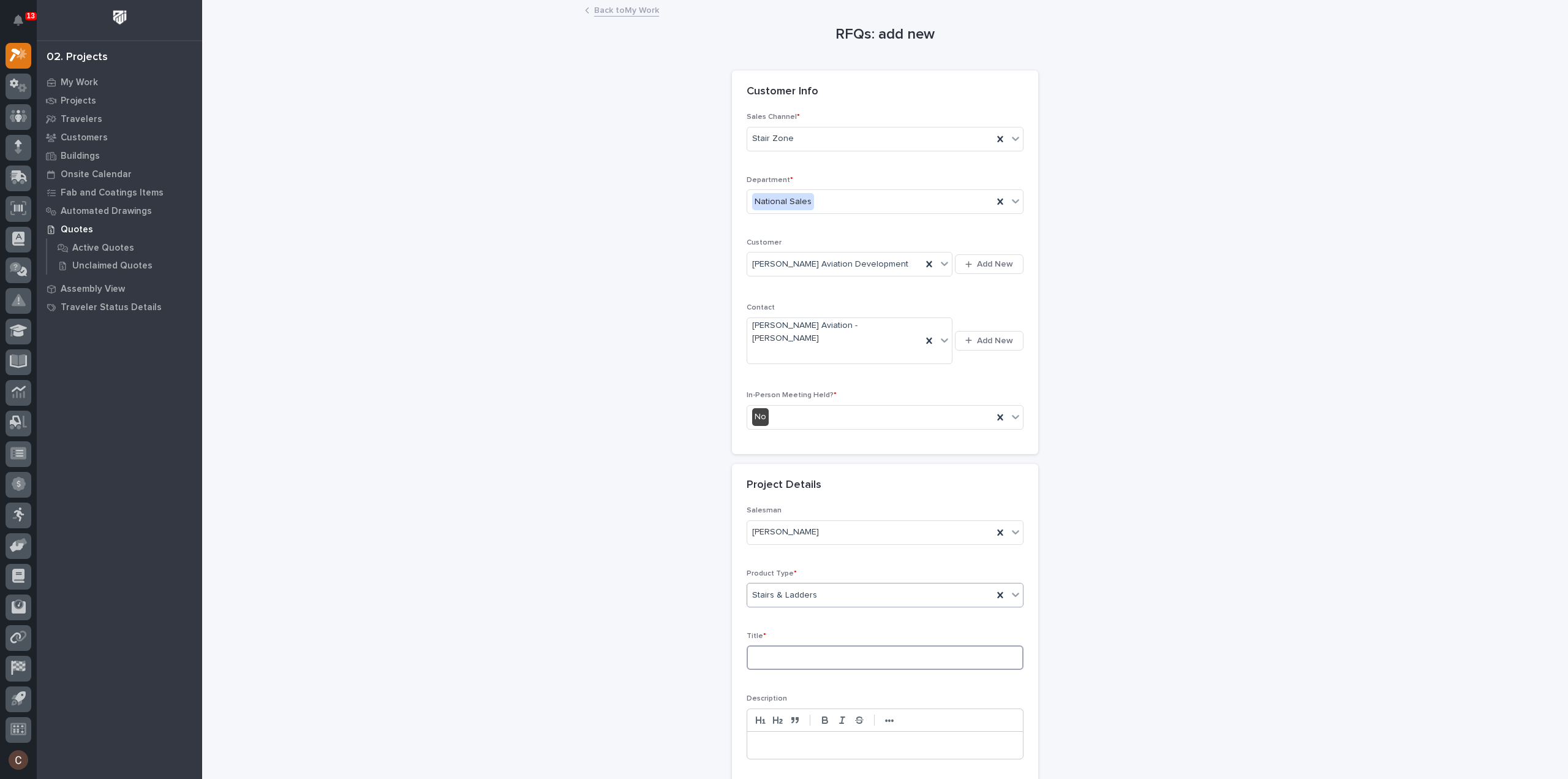
click at [787, 645] on input at bounding box center [885, 657] width 277 height 24
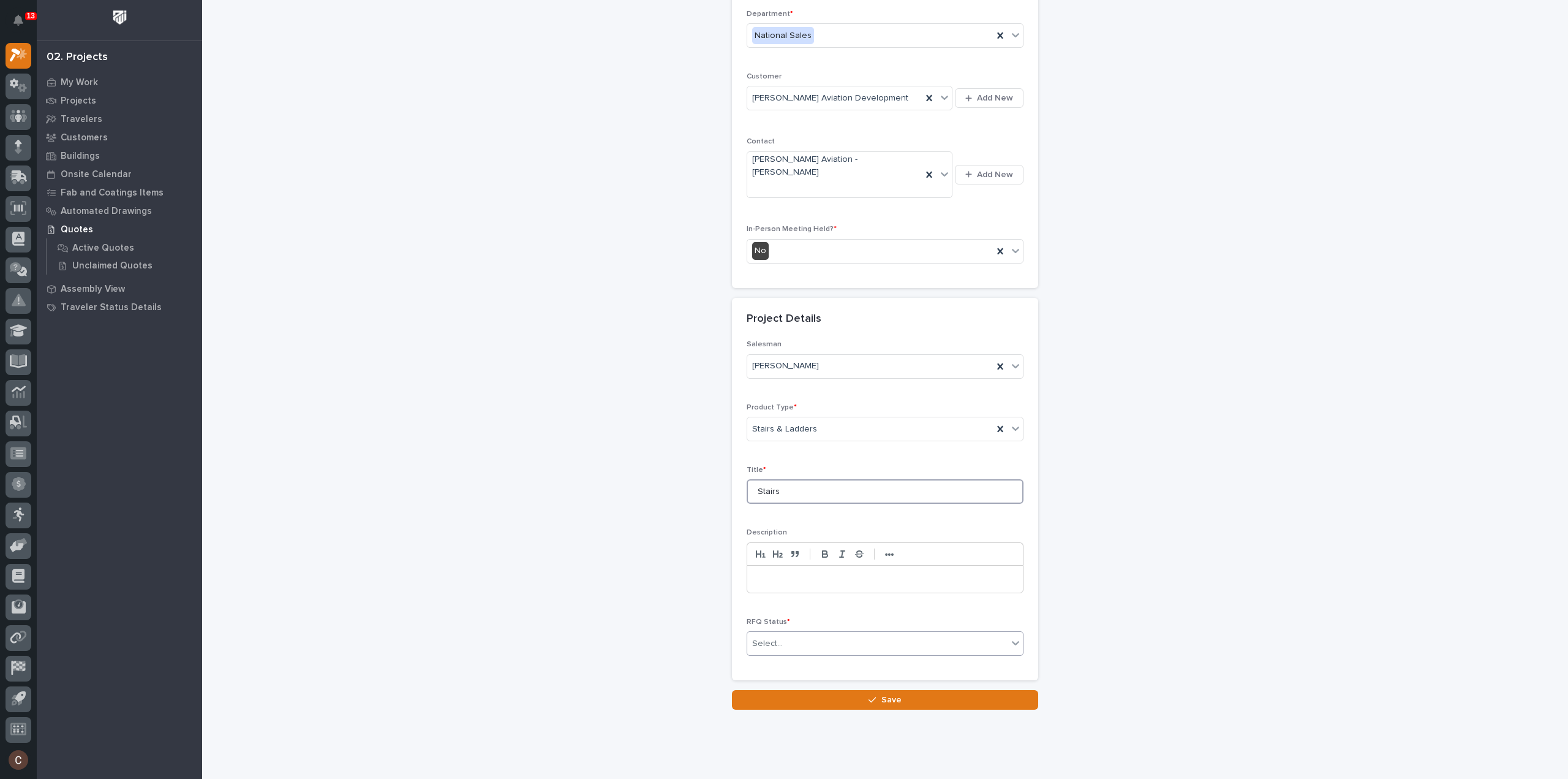
type input "Stairs"
click at [794, 634] on div "Select..." at bounding box center [878, 643] width 260 height 20
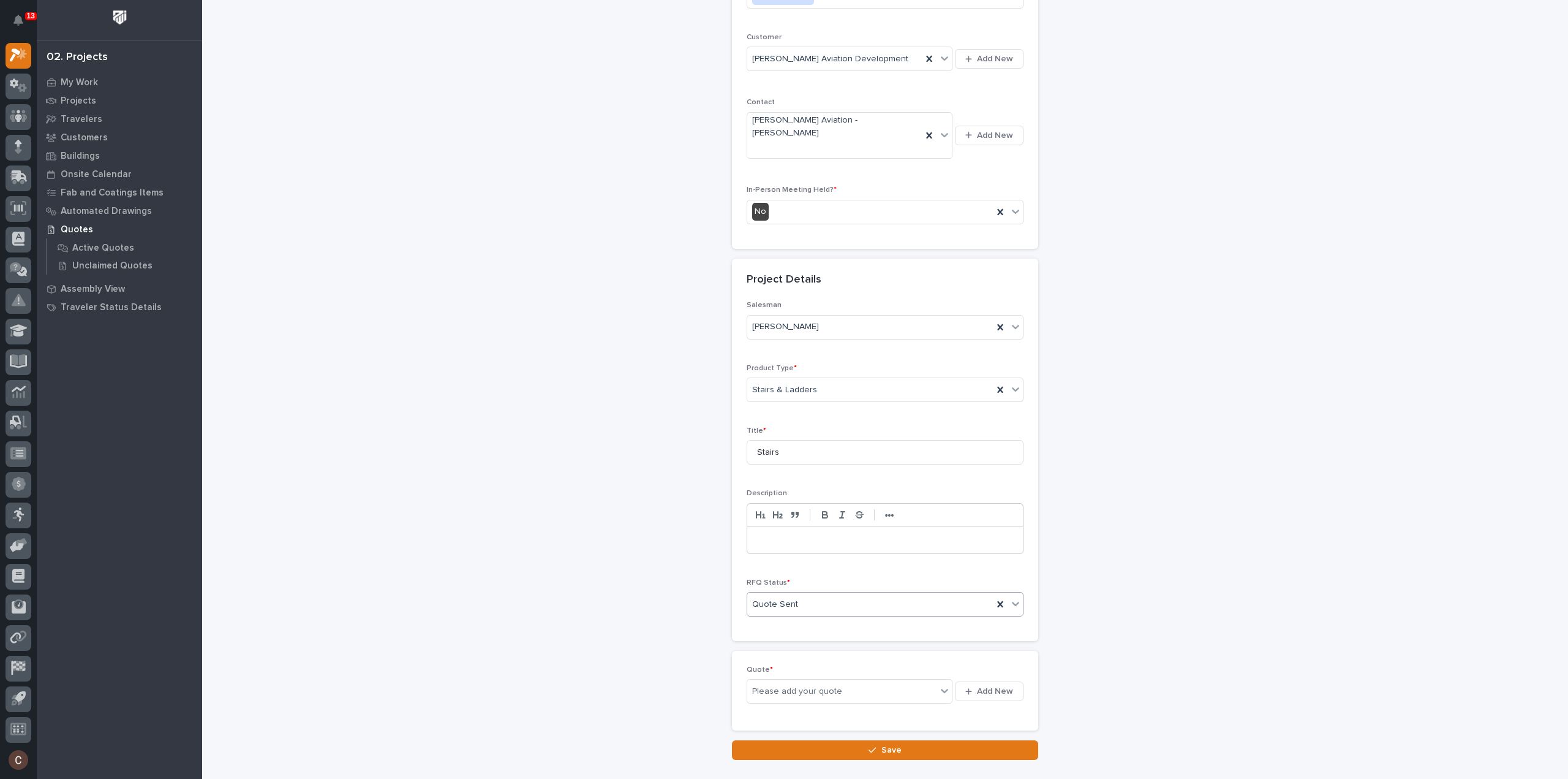
scroll to position [211, 0]
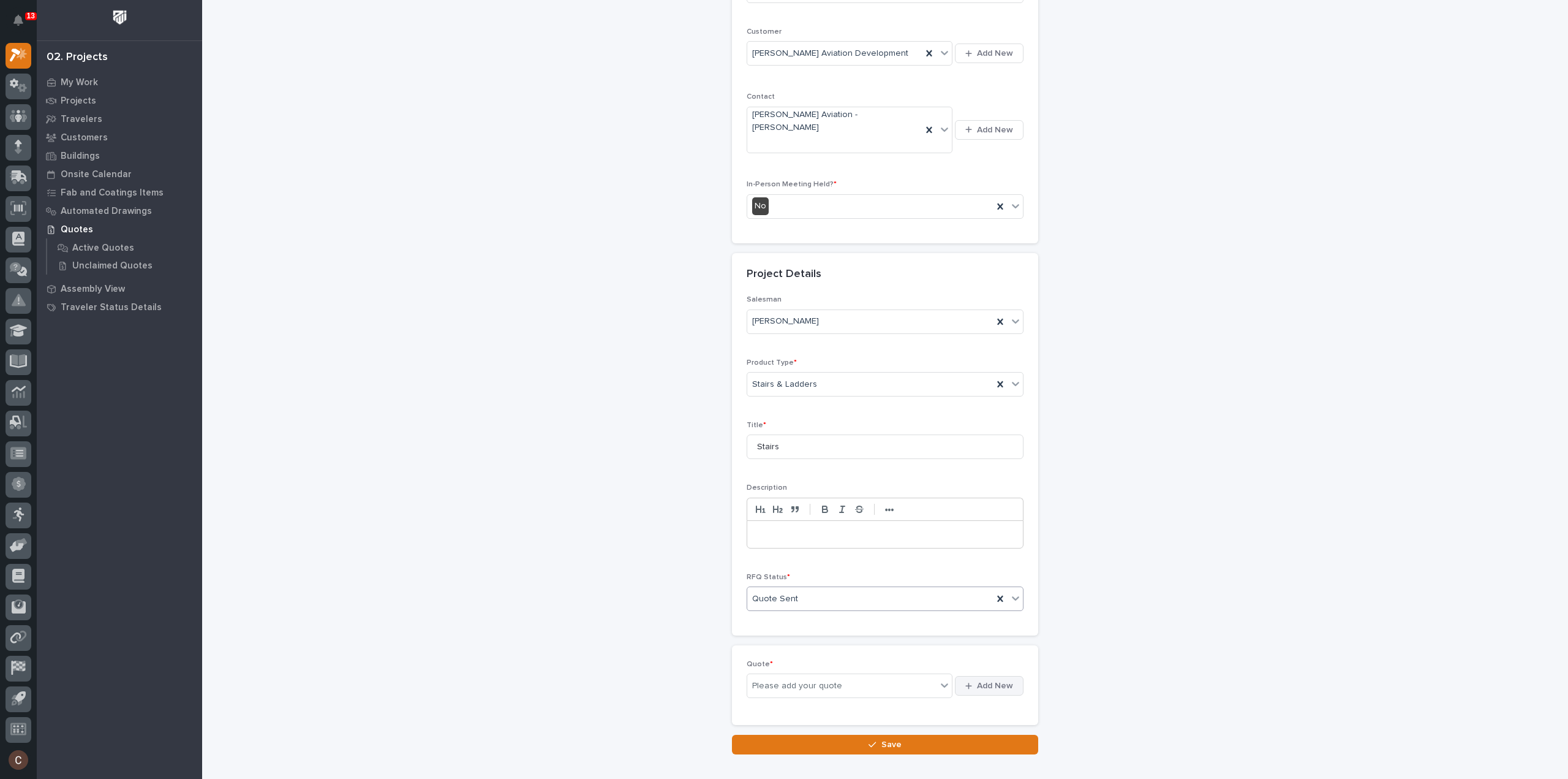
click at [999, 676] on button "Add New" at bounding box center [990, 686] width 69 height 20
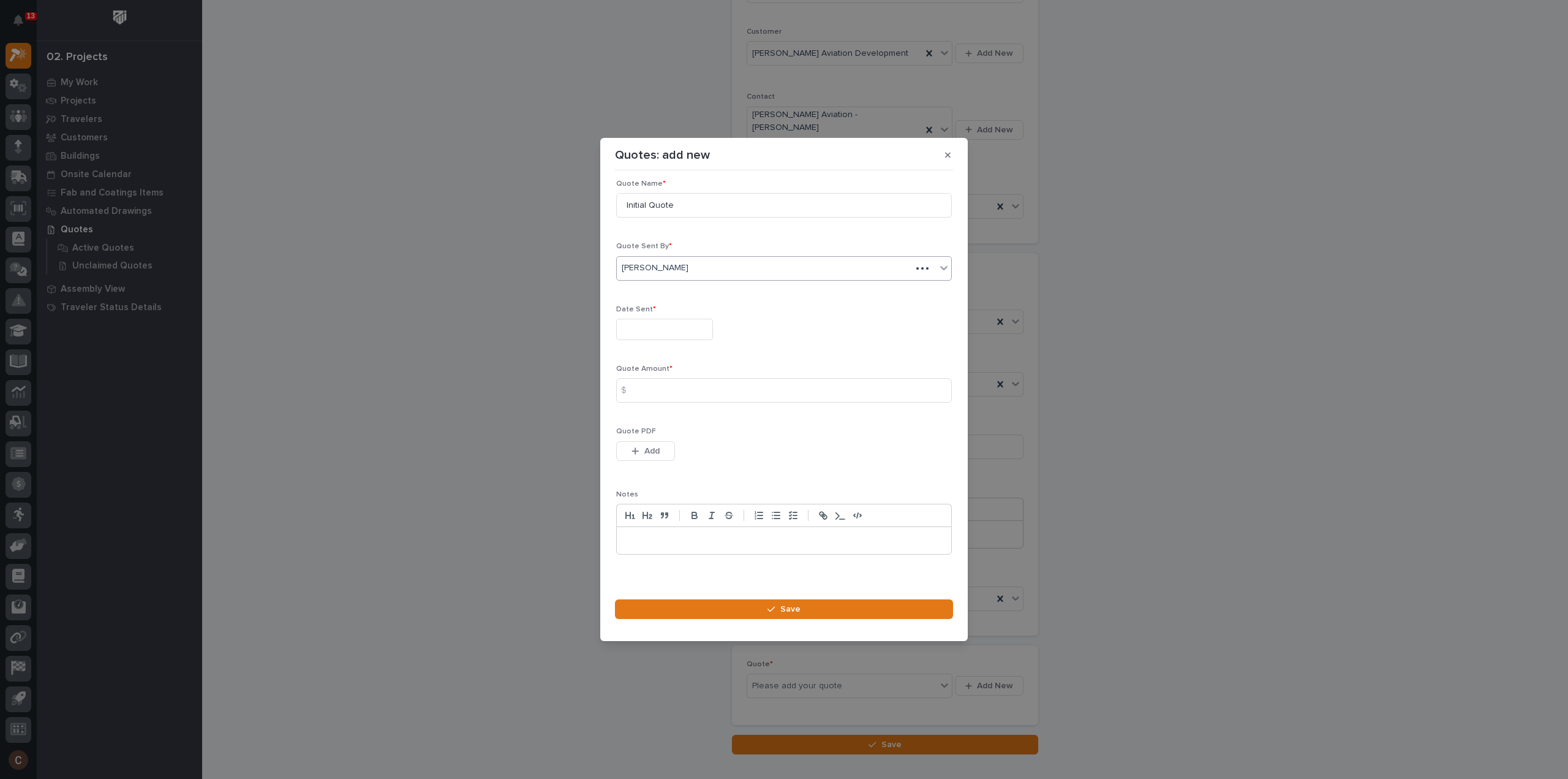
scroll to position [17, 0]
click at [656, 330] on input "text" at bounding box center [664, 321] width 97 height 21
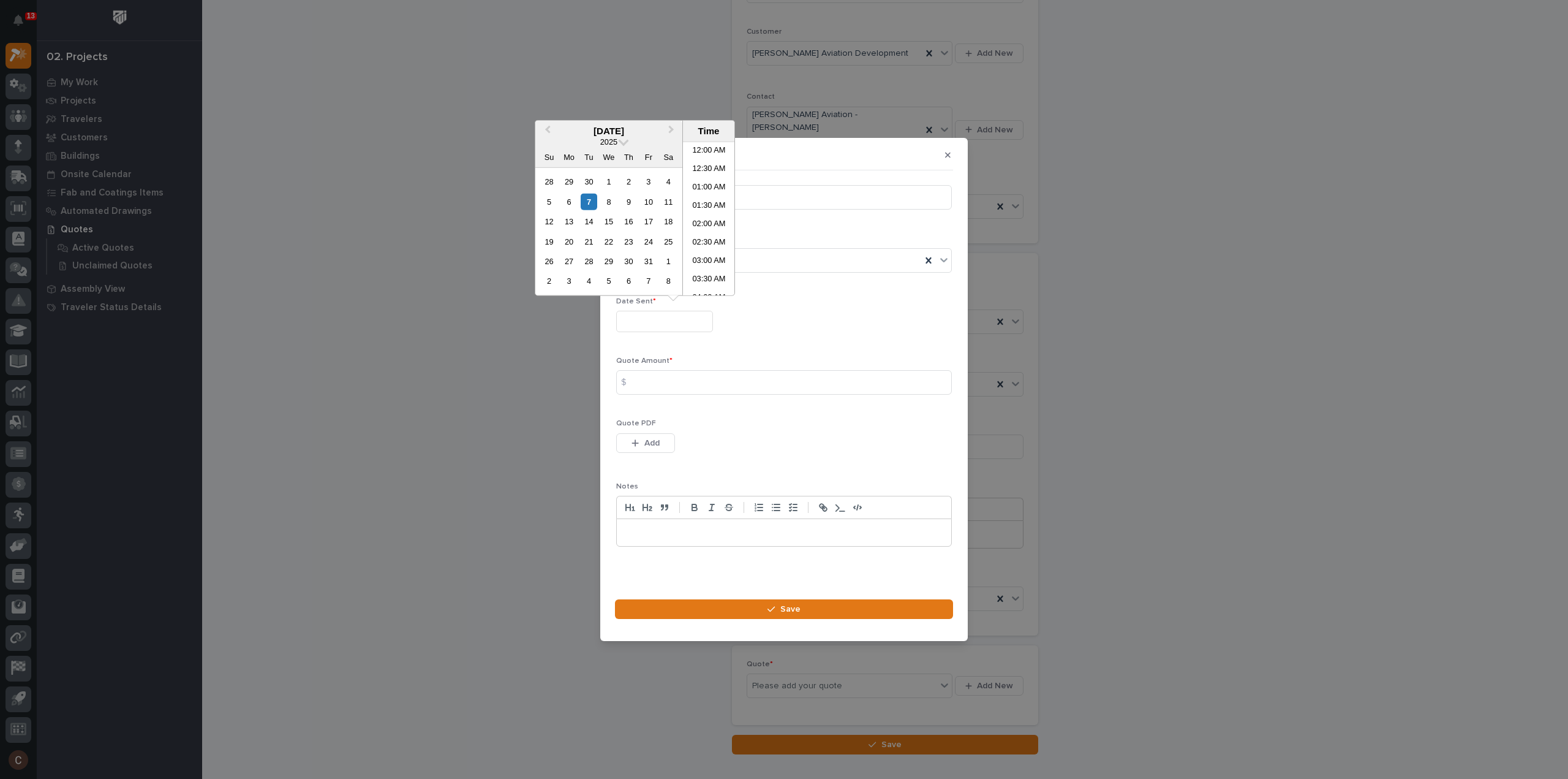
scroll to position [466, 0]
click at [588, 202] on div "7" at bounding box center [589, 201] width 17 height 17
type input "**********"
click at [851, 344] on div "**********" at bounding box center [784, 364] width 336 height 385
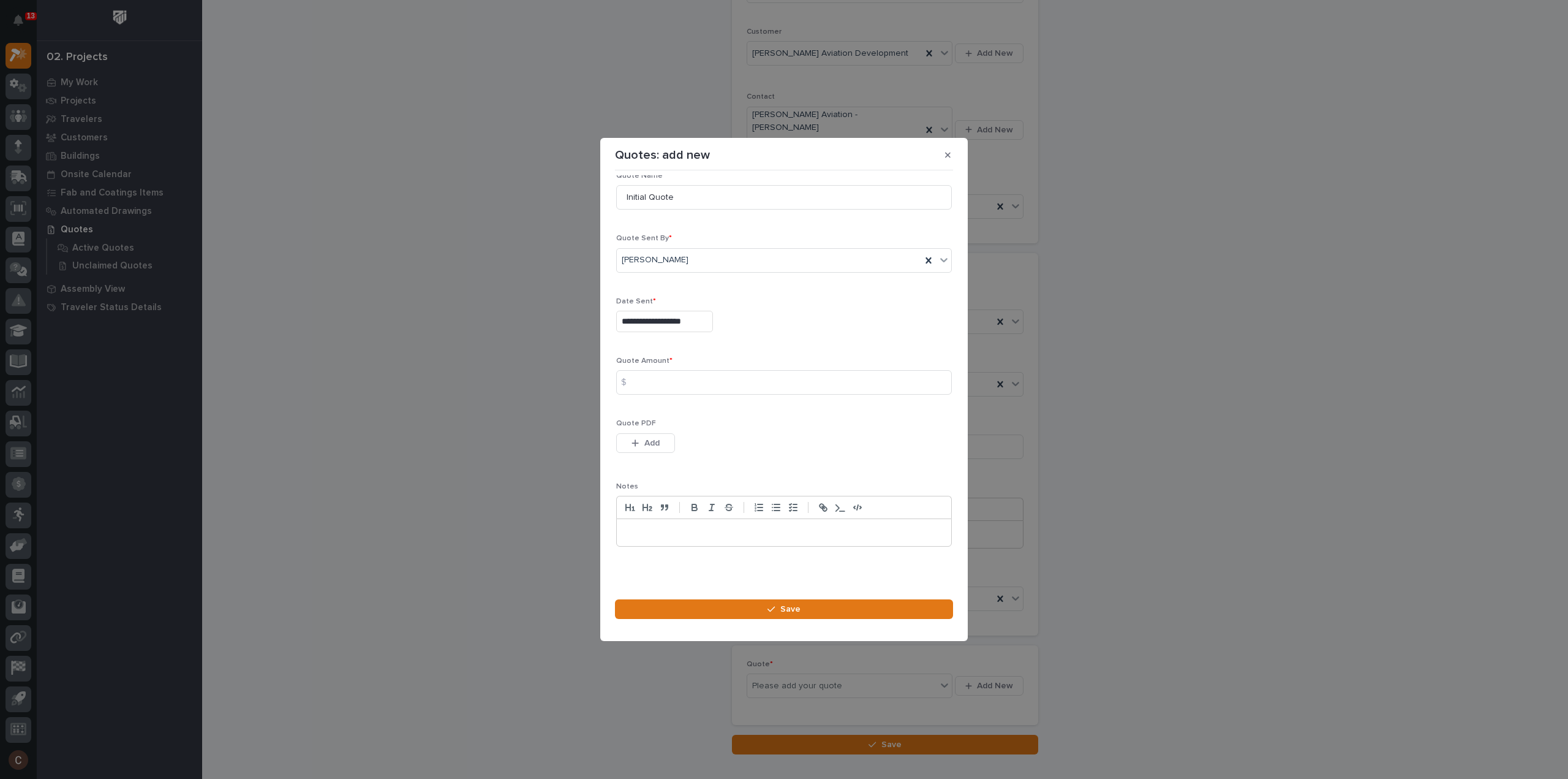
click at [684, 397] on div "Quote Amount * $" at bounding box center [784, 380] width 336 height 48
click at [688, 384] on input at bounding box center [784, 382] width 336 height 24
click at [729, 389] on input "1016" at bounding box center [784, 382] width 336 height 24
type input "10160"
click at [645, 438] on span "Add" at bounding box center [652, 443] width 15 height 11
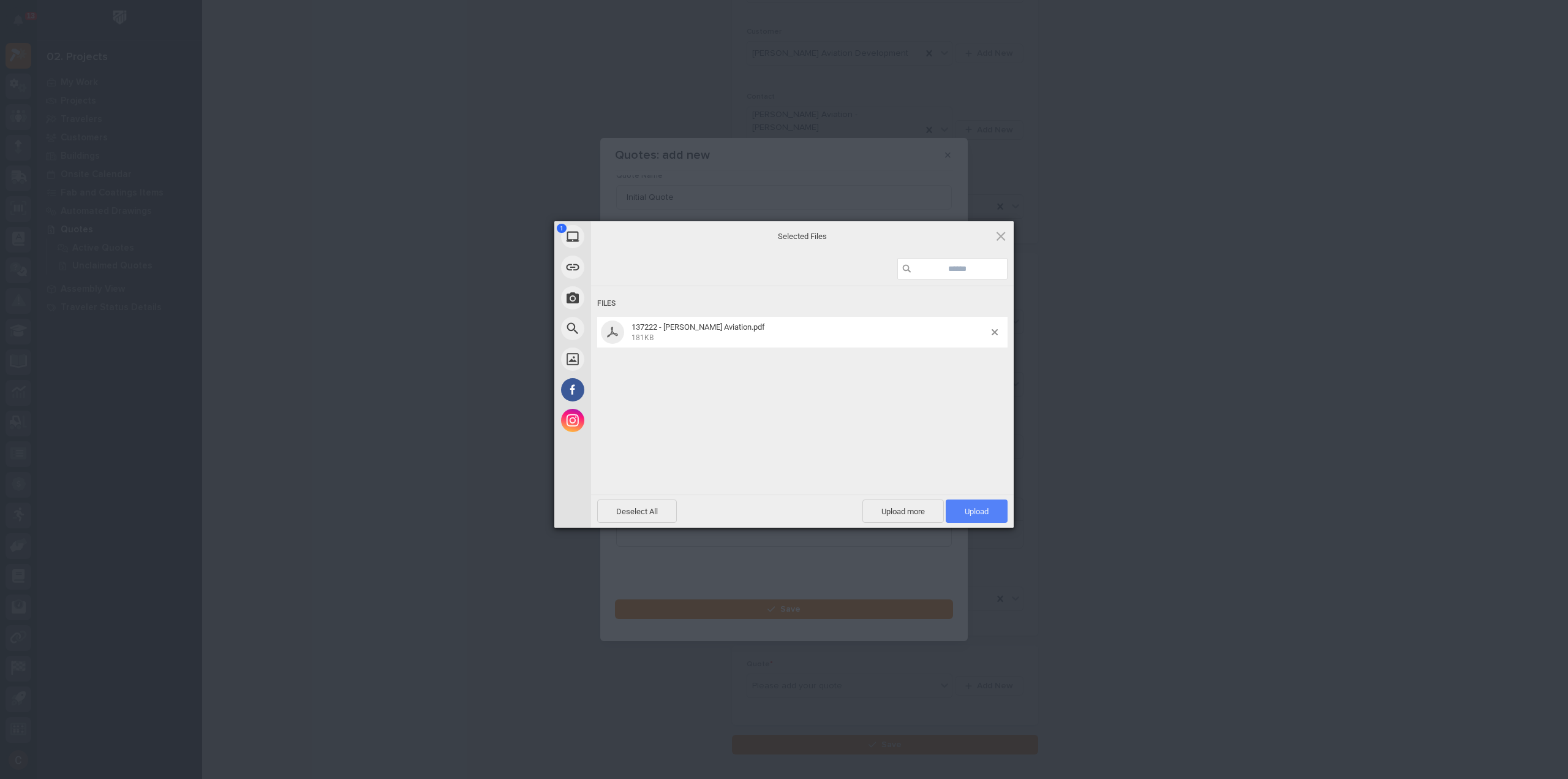
click at [984, 514] on span "Upload 1" at bounding box center [977, 511] width 24 height 9
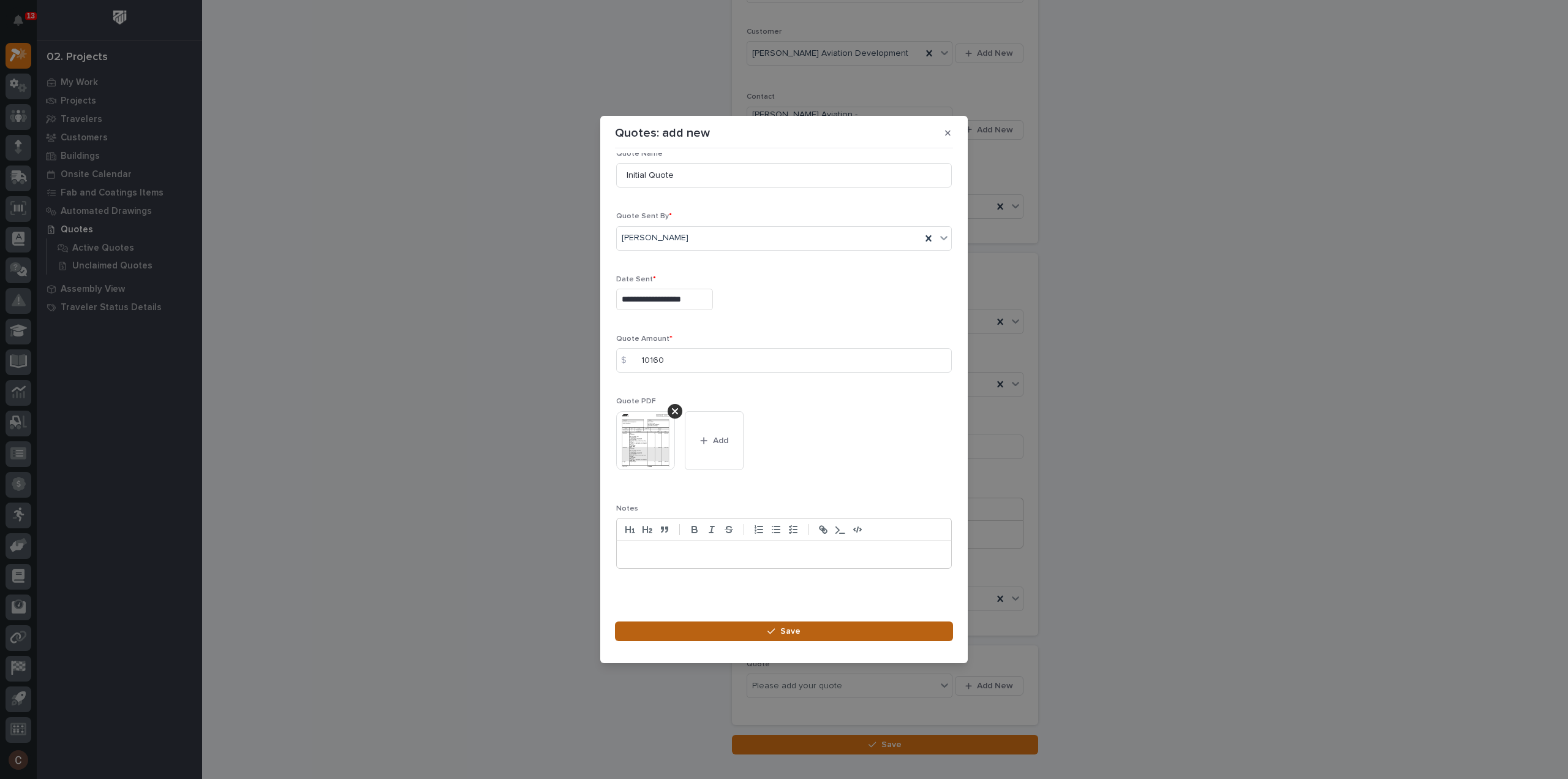
click at [799, 628] on span "Save" at bounding box center [791, 631] width 20 height 11
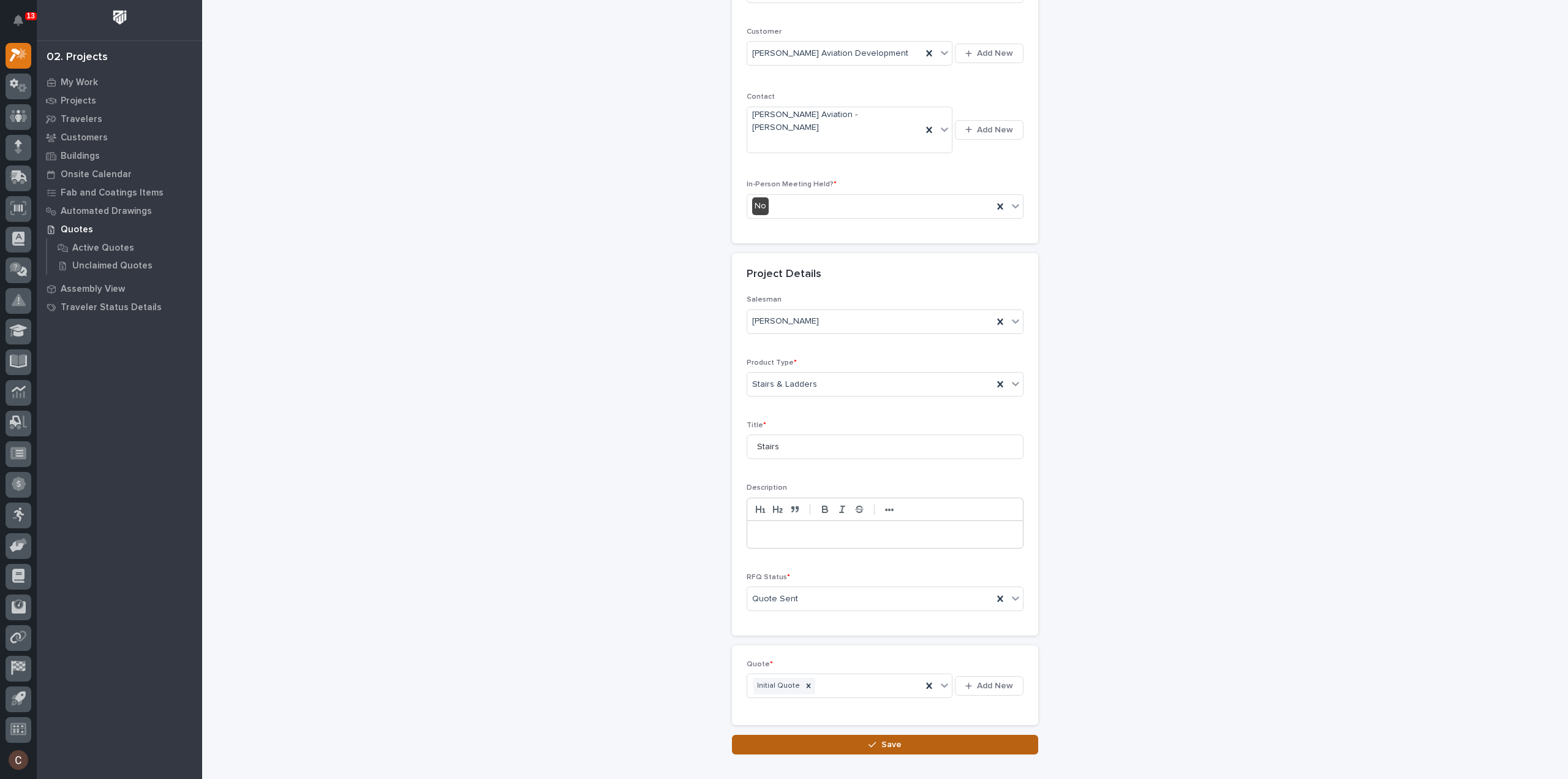
click at [771, 735] on button "Save" at bounding box center [884, 745] width 306 height 20
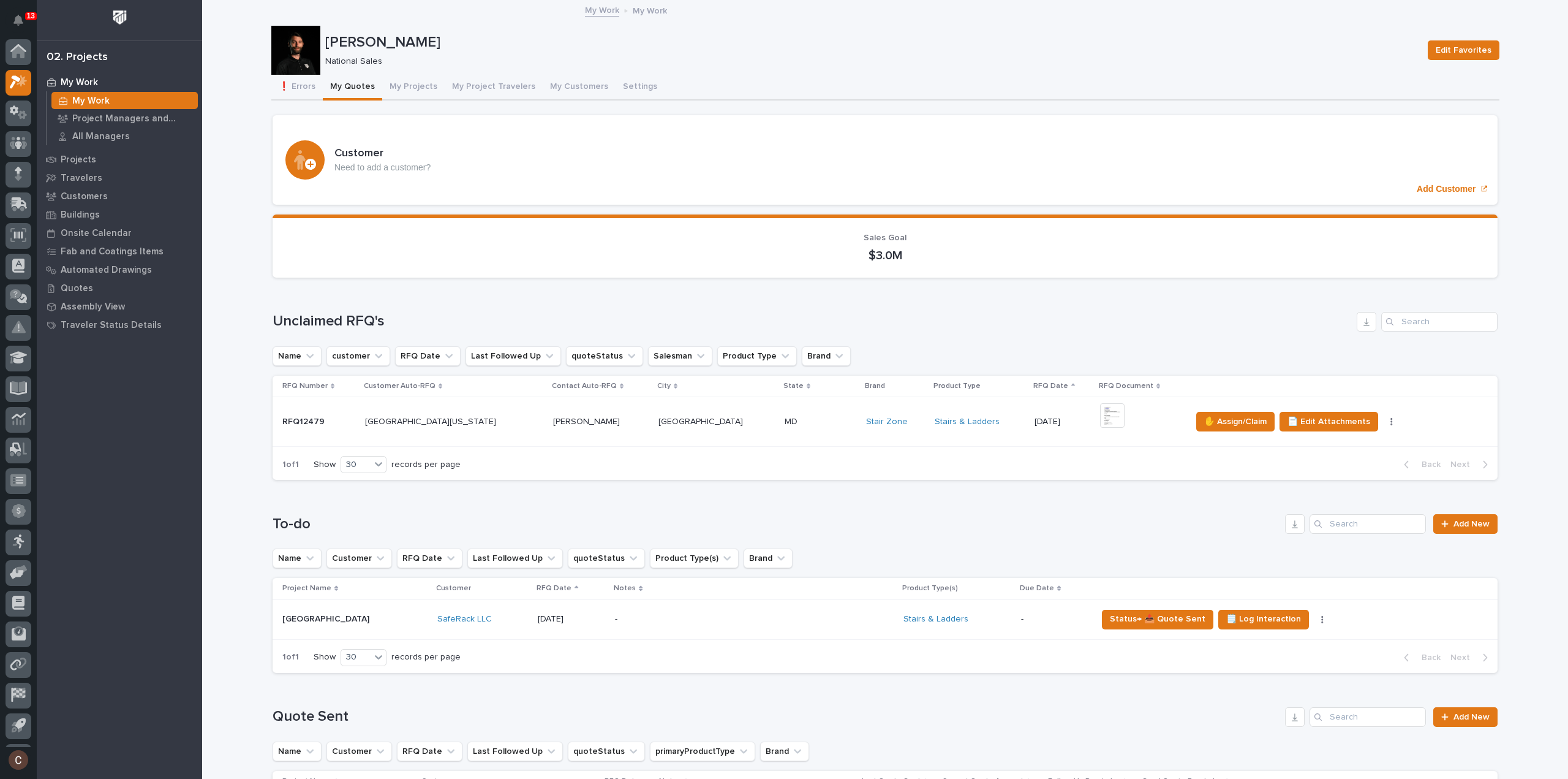
scroll to position [27, 0]
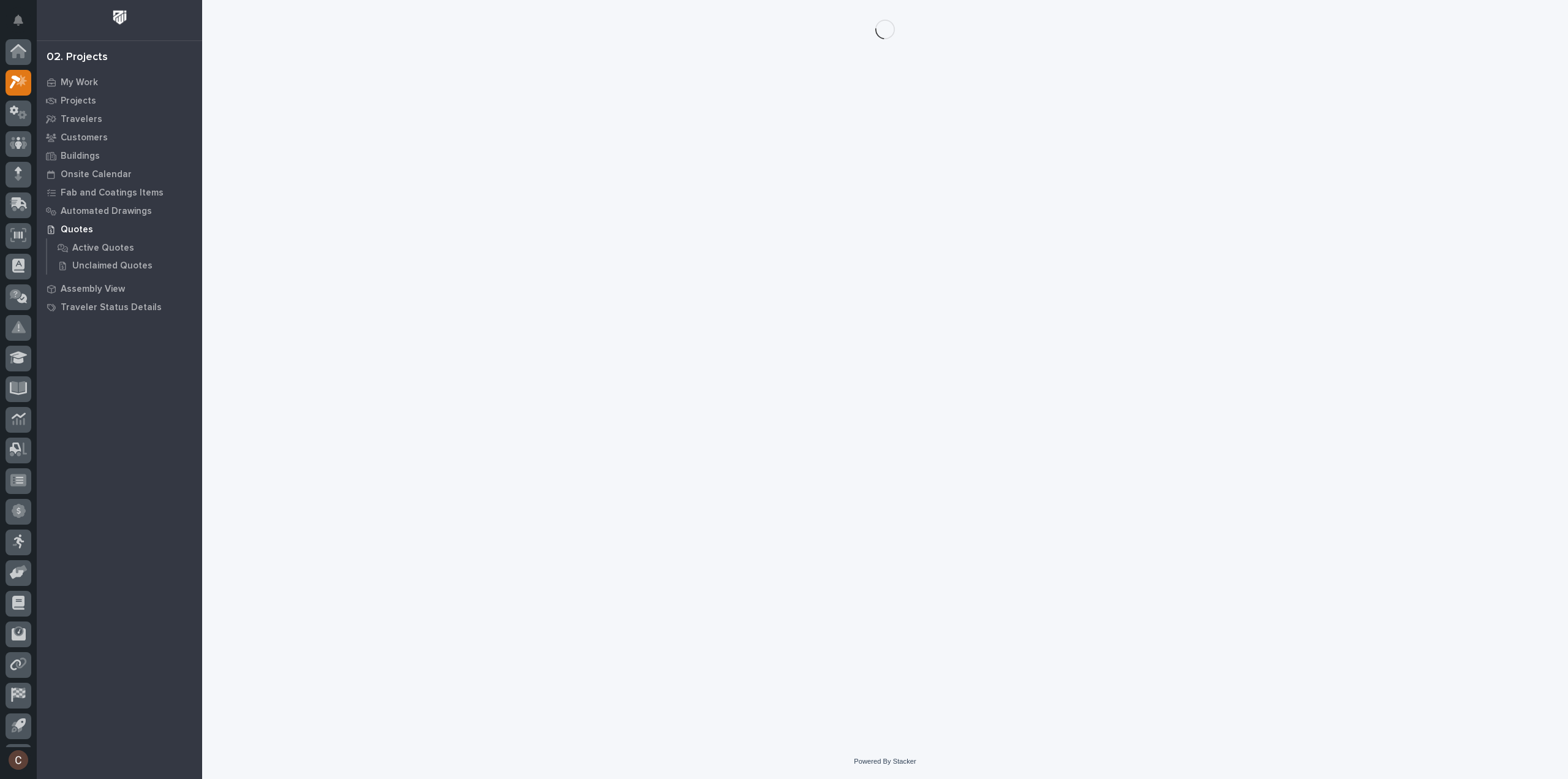
scroll to position [27, 0]
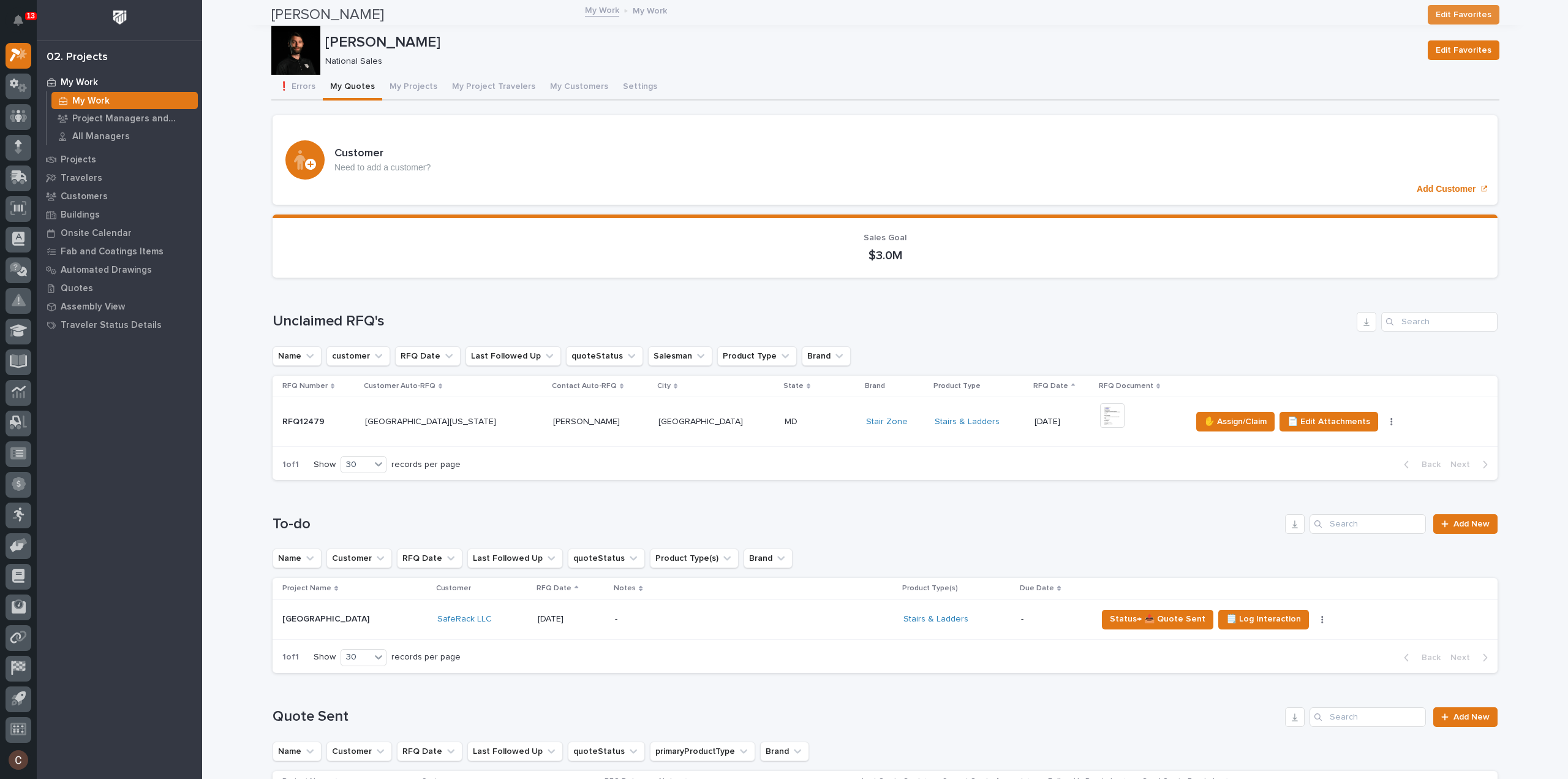
scroll to position [544, 0]
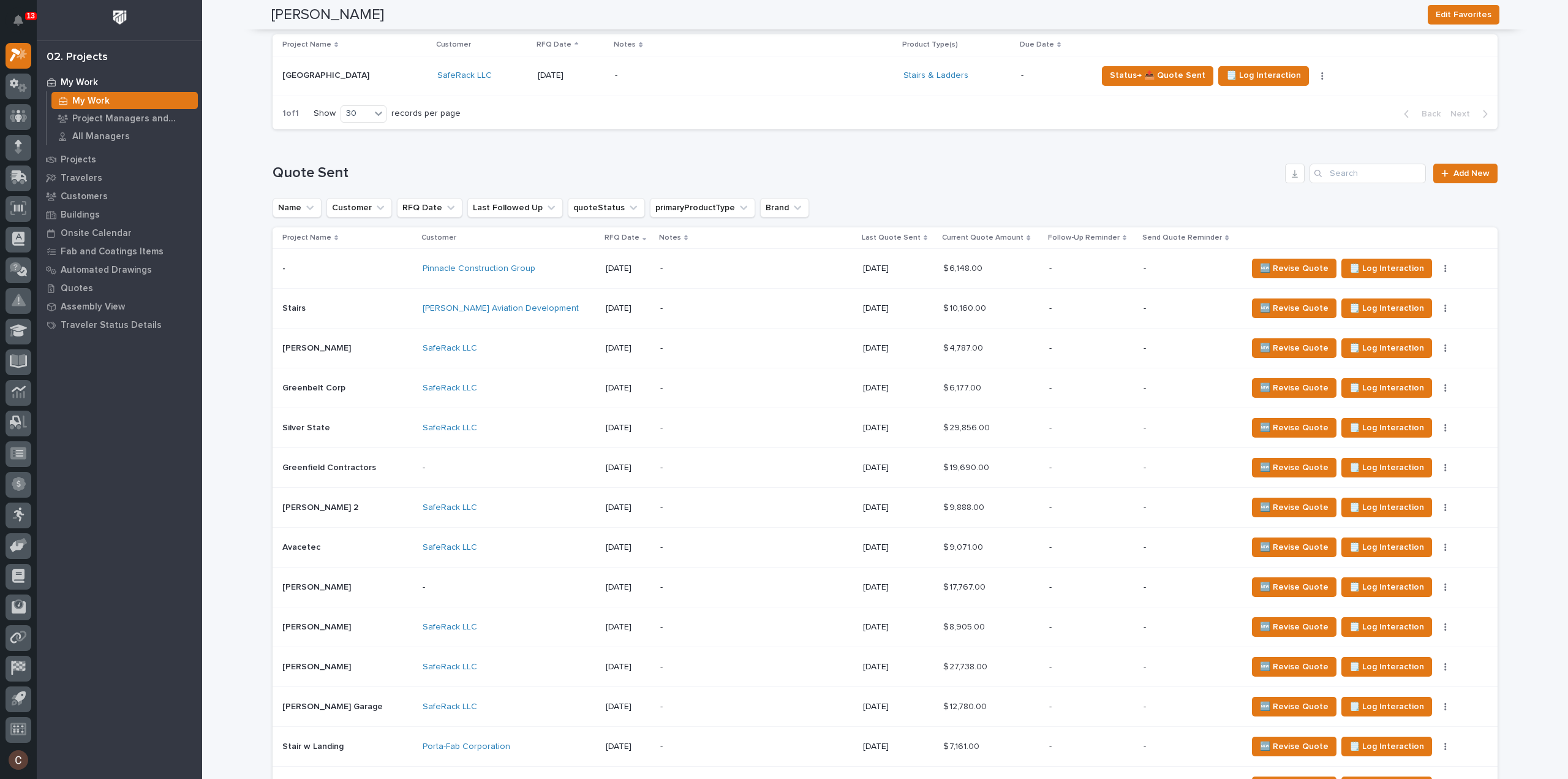
click at [1000, 311] on p at bounding box center [991, 309] width 96 height 11
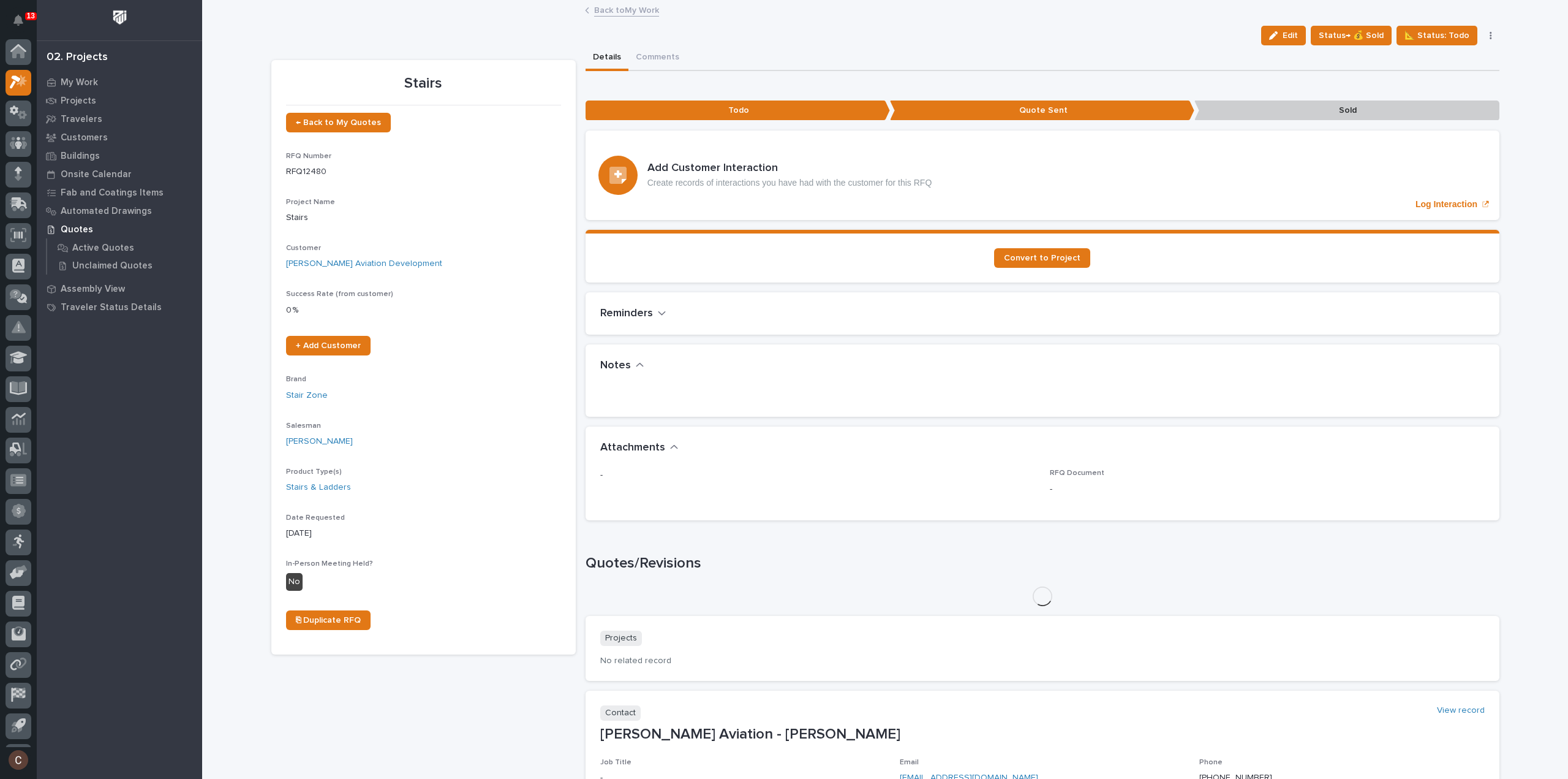
scroll to position [27, 0]
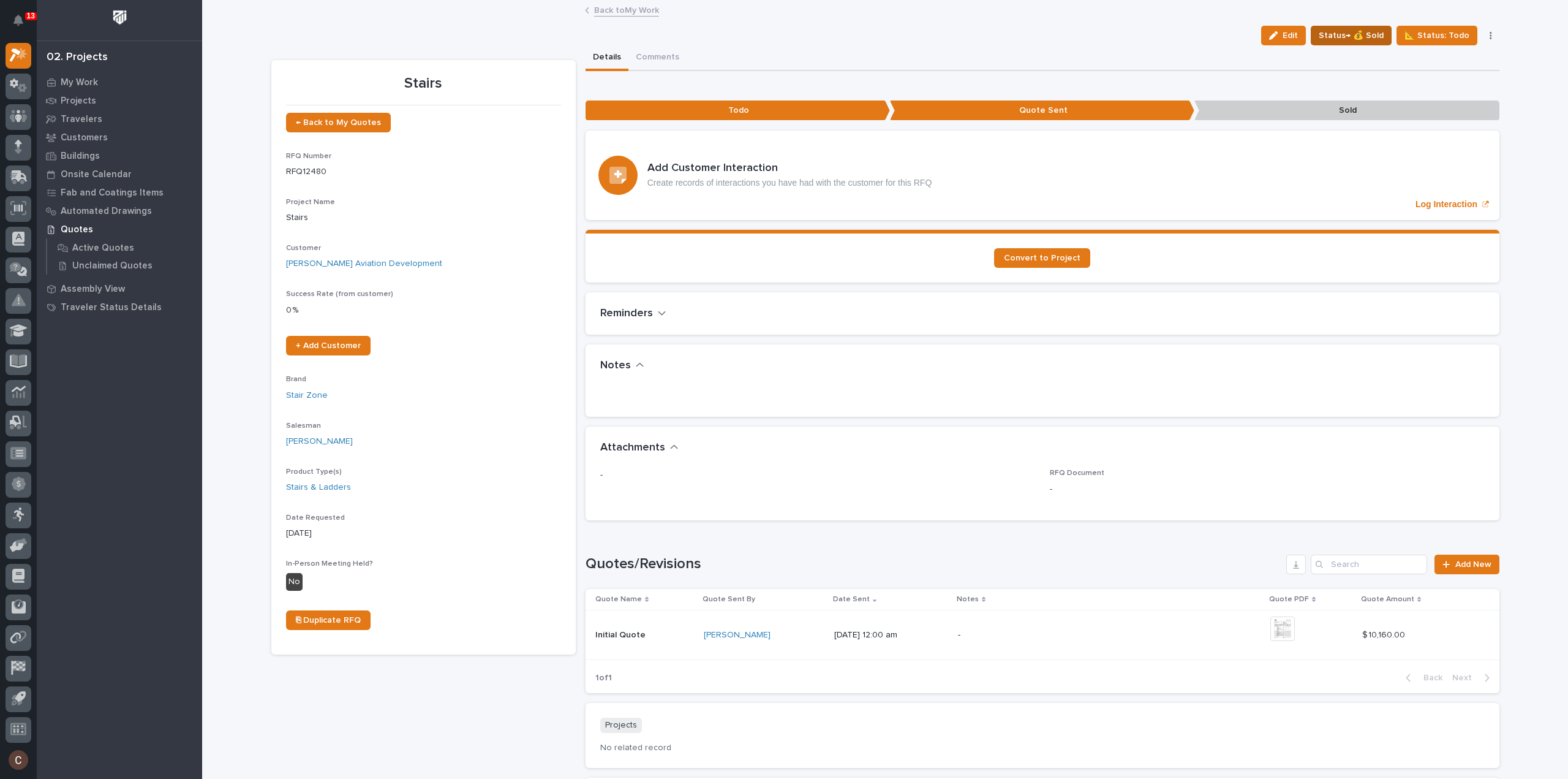
click at [1362, 32] on span "Status→ 💰 Sold" at bounding box center [1351, 36] width 65 height 15
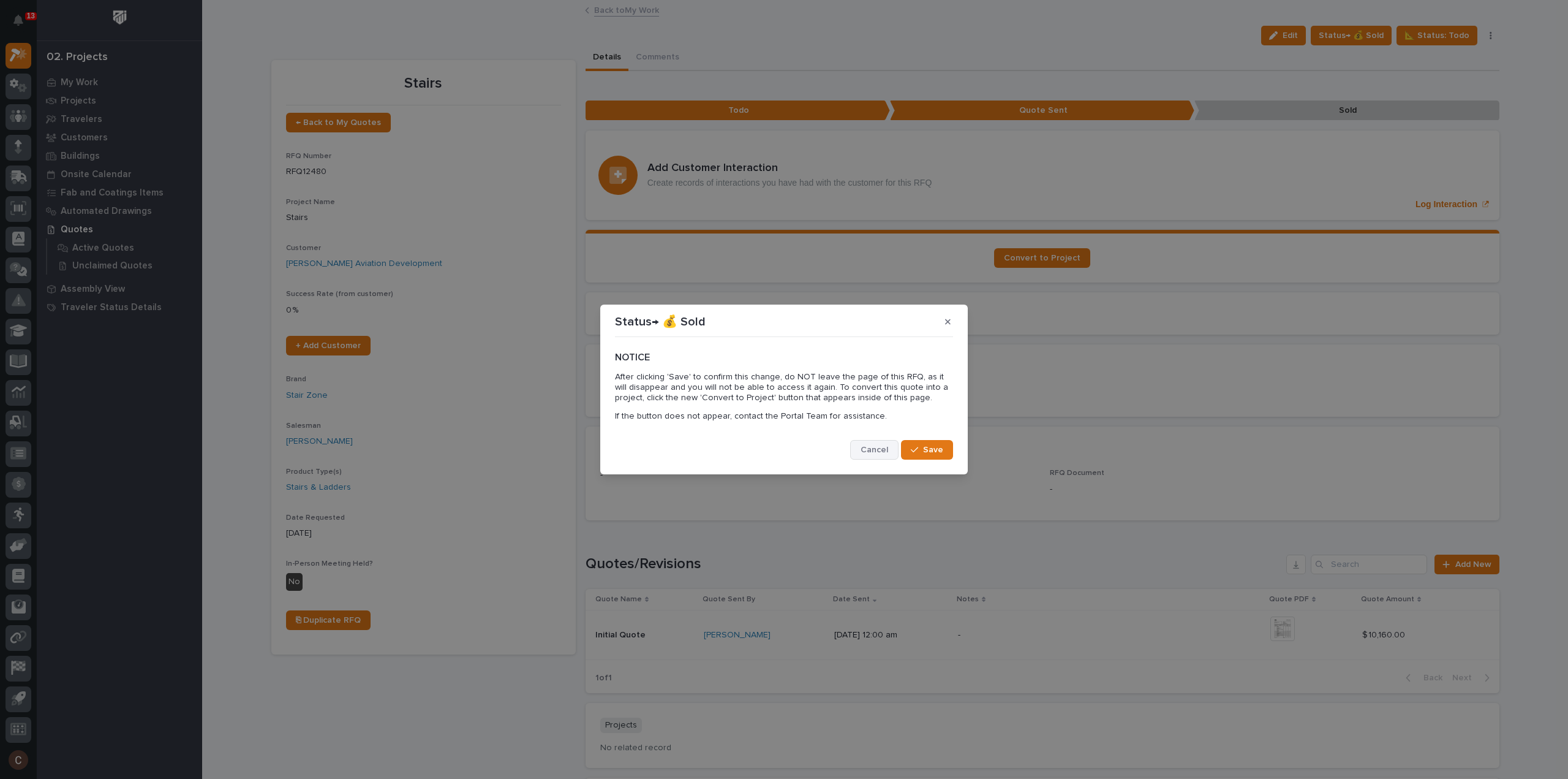
click at [873, 446] on span "Cancel" at bounding box center [875, 450] width 28 height 11
